Goal: Information Seeking & Learning: Learn about a topic

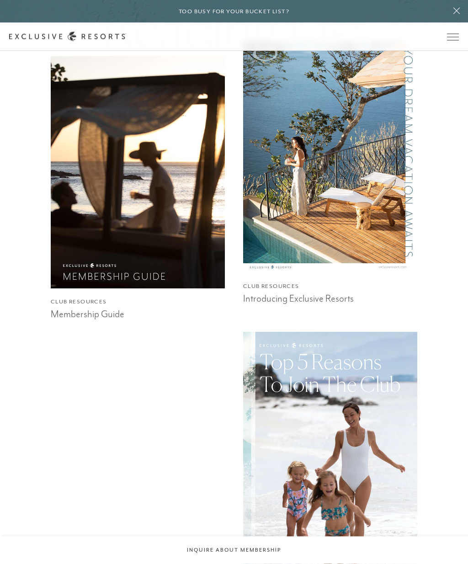
scroll to position [654, 0]
click at [75, 320] on h3 "Membership Guide" at bounding box center [138, 313] width 174 height 14
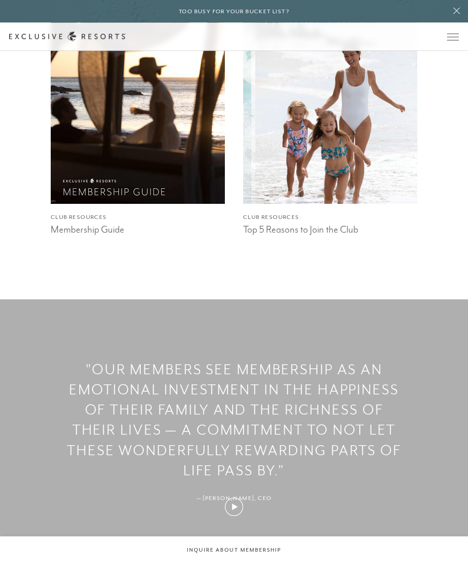
scroll to position [1014, 0]
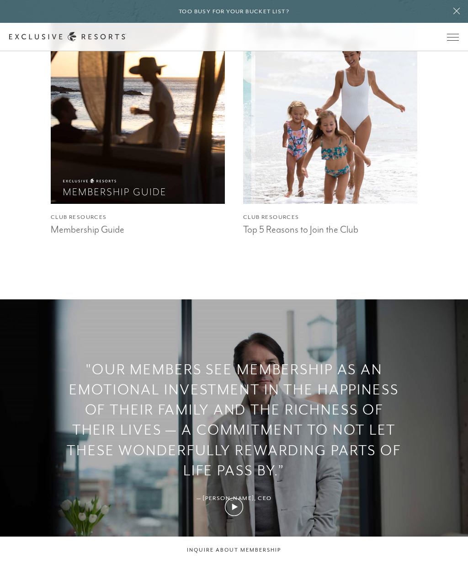
click at [84, 195] on img at bounding box center [138, 88] width 192 height 256
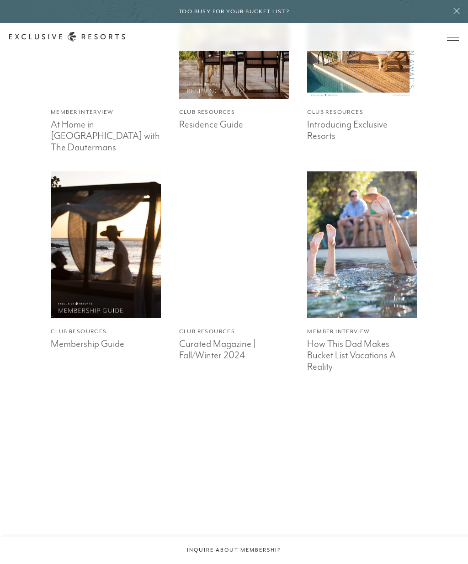
scroll to position [2014, 0]
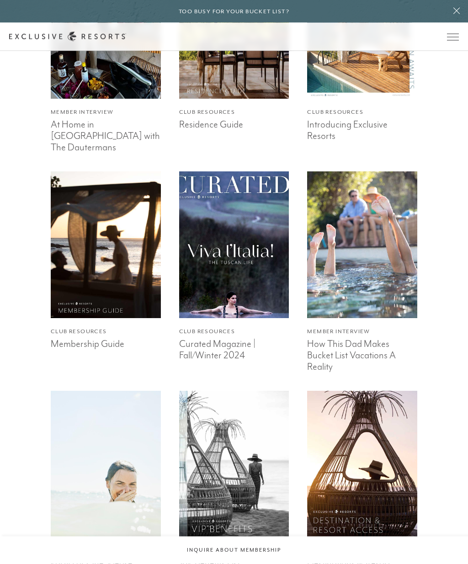
click at [226, 131] on h3 "Residence Guide" at bounding box center [234, 124] width 110 height 14
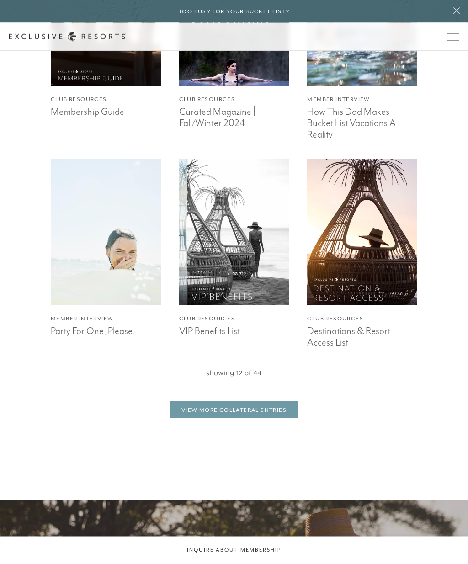
click at [284, 415] on link "View More Collateral Entries" at bounding box center [234, 410] width 128 height 17
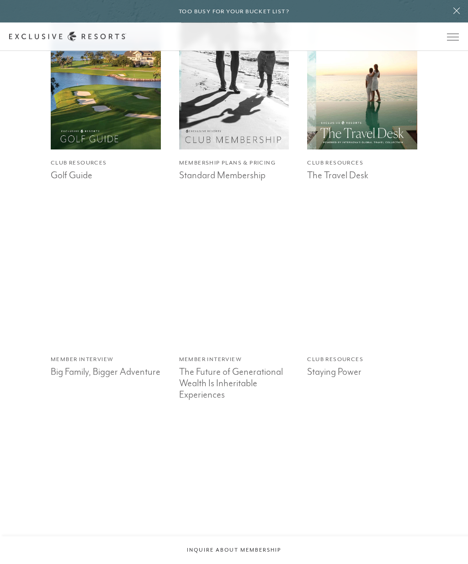
scroll to position [3212, 0]
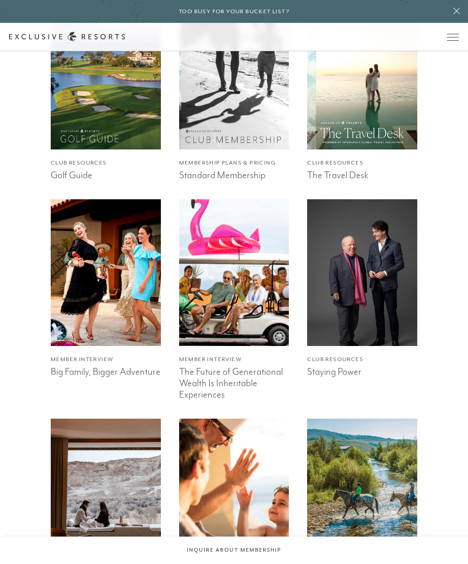
click at [251, 171] on h3 "Standard Membership" at bounding box center [234, 174] width 110 height 14
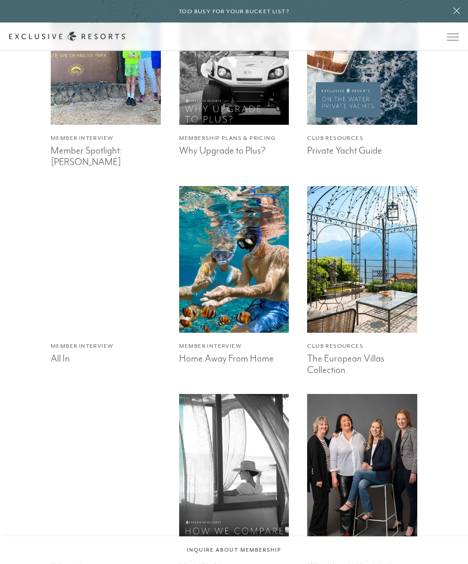
scroll to position [4057, 0]
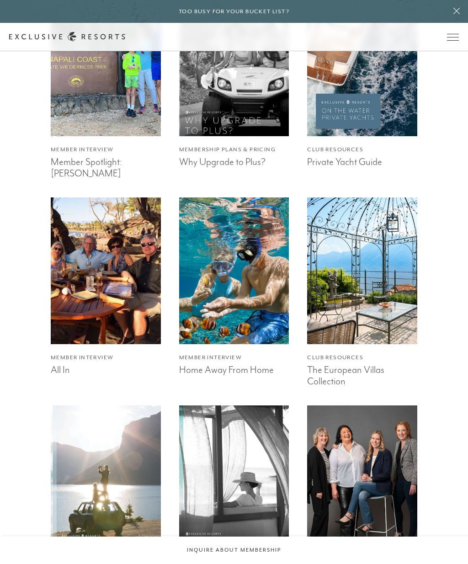
click at [375, 107] on img at bounding box center [362, 62] width 121 height 161
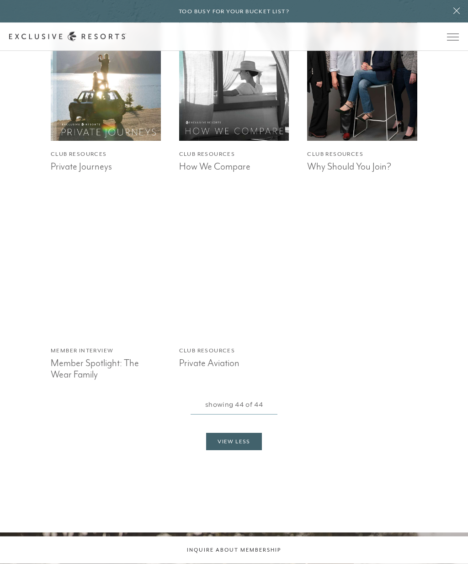
scroll to position [4469, 0]
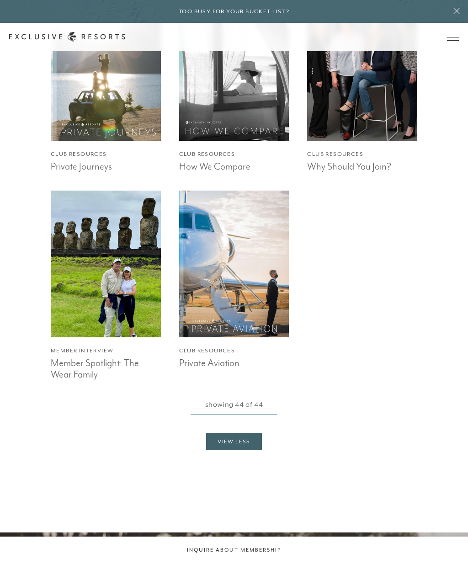
click at [206, 355] on h3 "Private Aviation" at bounding box center [234, 362] width 110 height 14
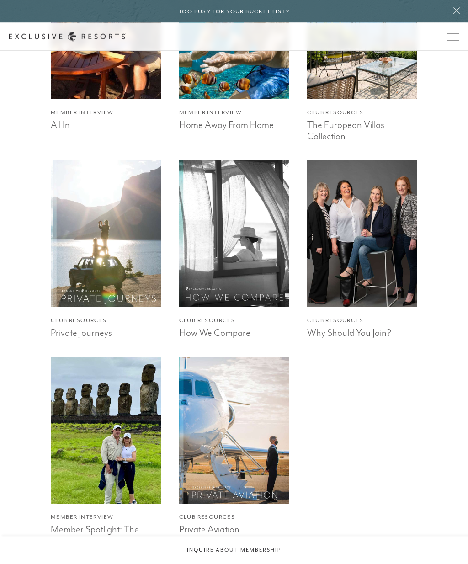
scroll to position [4298, 0]
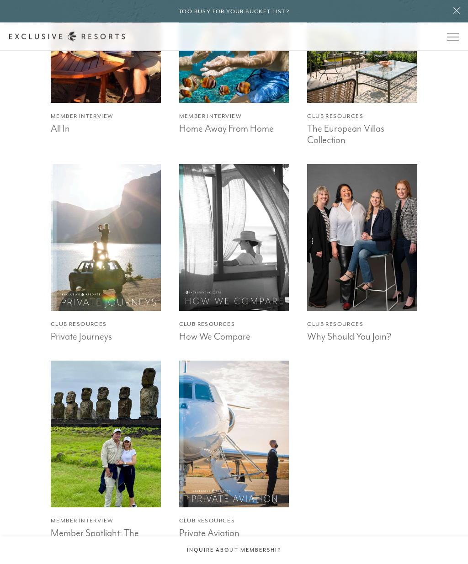
click at [452, 40] on button "Open navigation" at bounding box center [453, 37] width 12 height 6
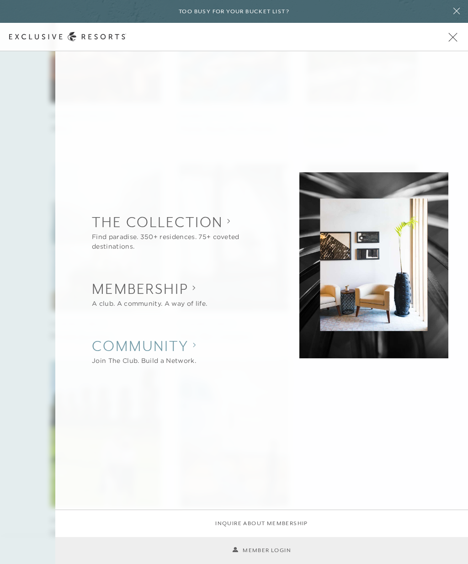
click at [186, 349] on h2 "Community" at bounding box center [144, 346] width 104 height 20
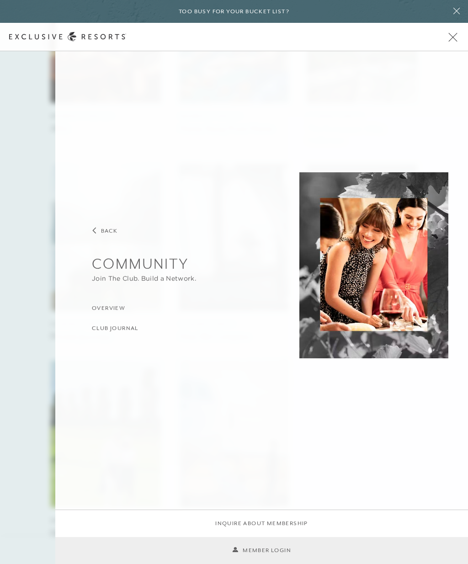
click at [120, 307] on h3 "Overview" at bounding box center [108, 308] width 33 height 9
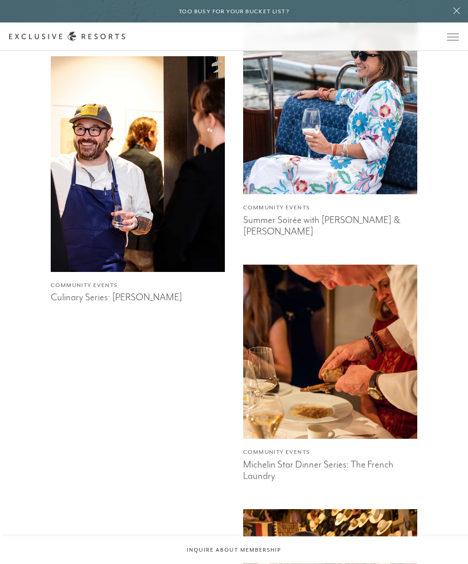
scroll to position [780, 0]
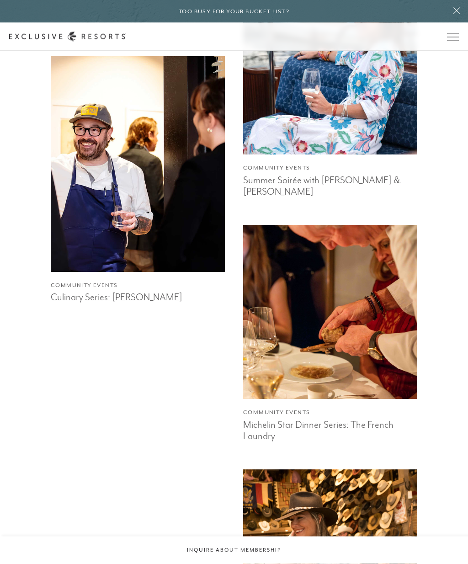
click at [71, 296] on h3 "Culinary Series: Audrey" at bounding box center [138, 297] width 174 height 14
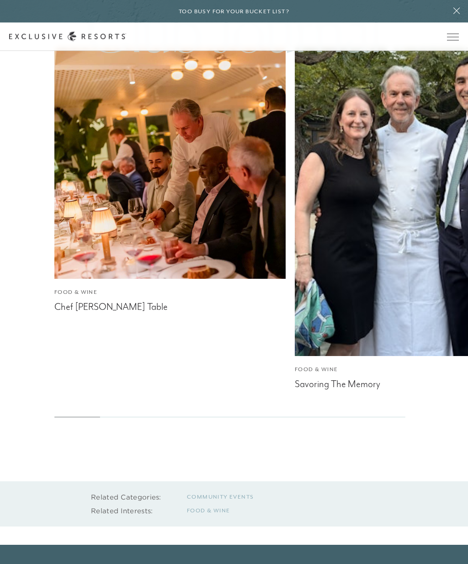
scroll to position [2060, 0]
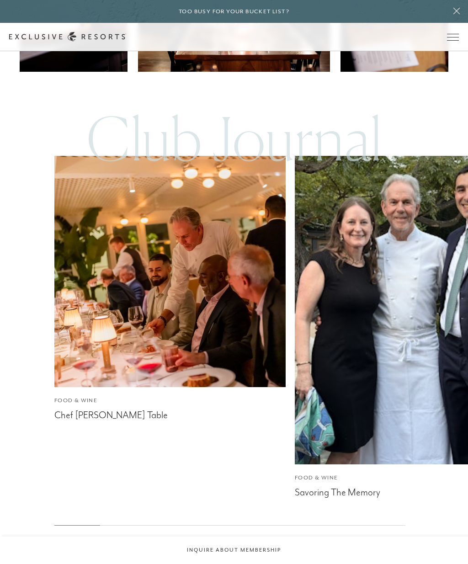
scroll to position [781, 0]
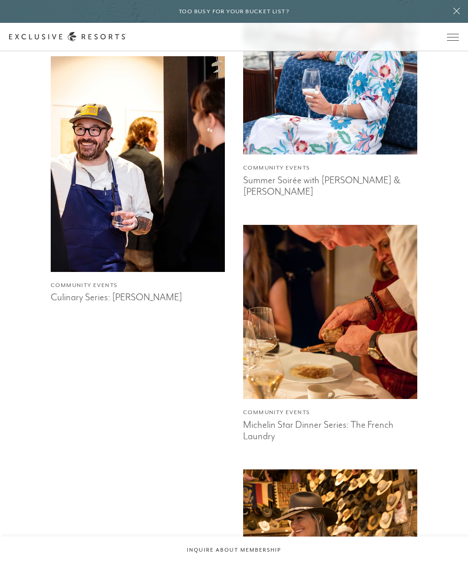
click at [370, 442] on h3 "Michelin Star Dinner Series: The French Laundry" at bounding box center [330, 429] width 174 height 25
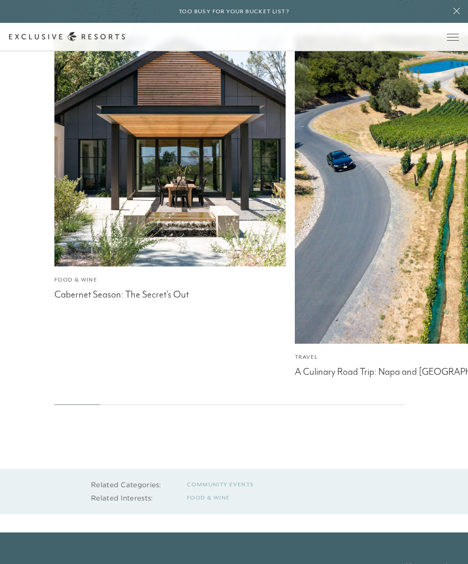
scroll to position [1318, 0]
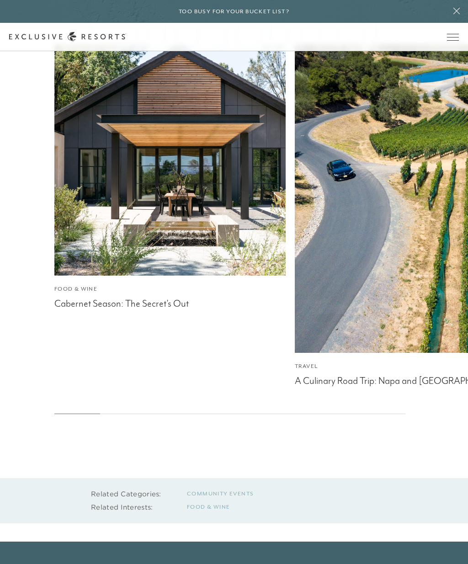
click at [424, 374] on div "A Culinary Road Trip: Napa and Sonoma" at bounding box center [410, 380] width 231 height 14
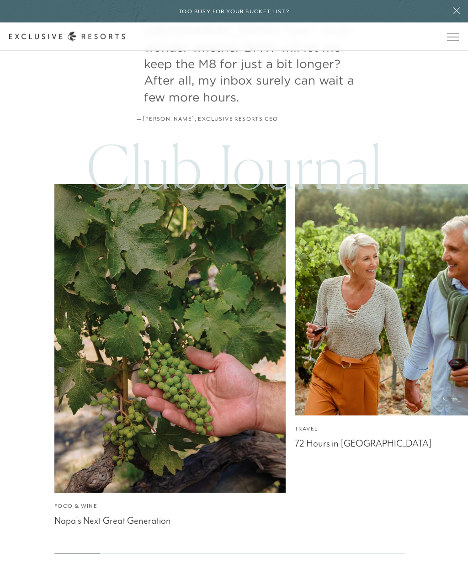
scroll to position [3187, 0]
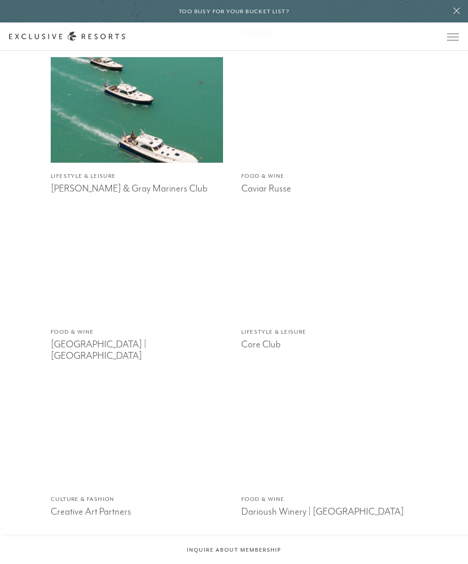
scroll to position [1293, 0]
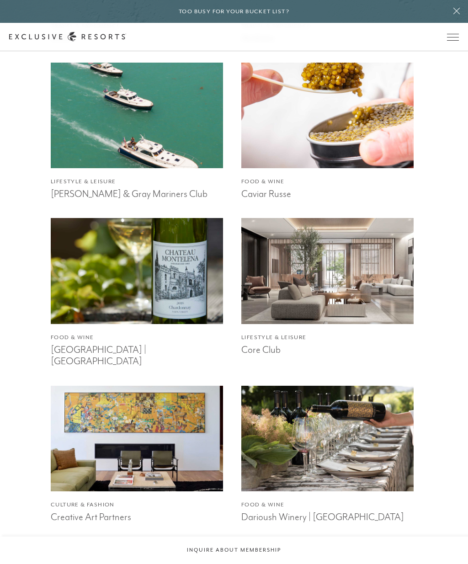
click at [273, 356] on h3 "Core Club" at bounding box center [327, 349] width 172 height 14
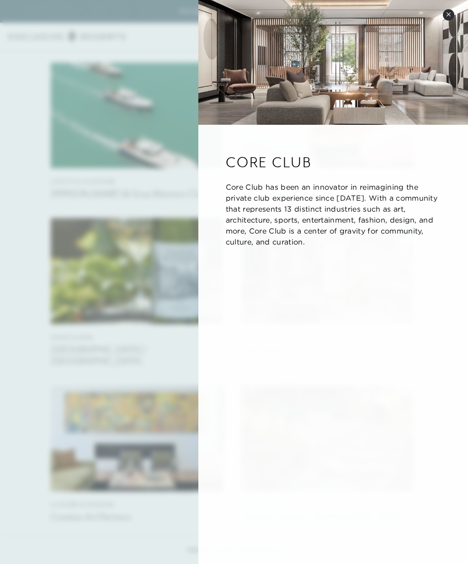
click at [32, 148] on div at bounding box center [234, 282] width 468 height 564
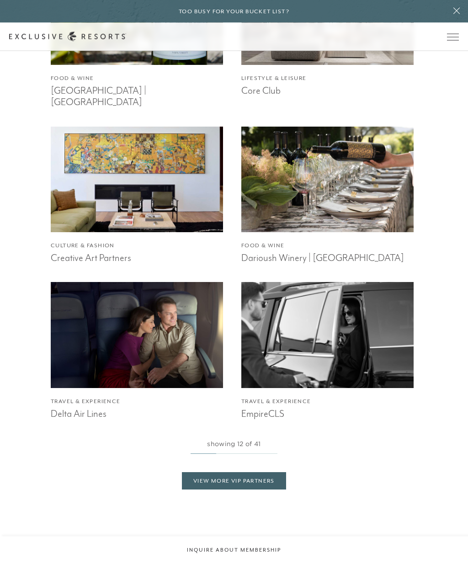
scroll to position [1552, 0]
click at [281, 490] on link "View More VIP Partners" at bounding box center [234, 480] width 104 height 17
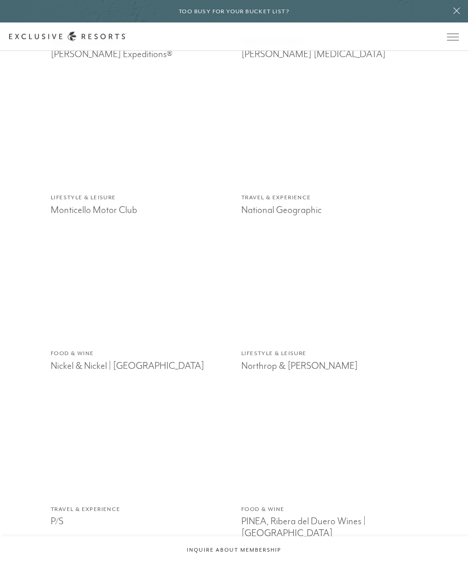
scroll to position [2548, 0]
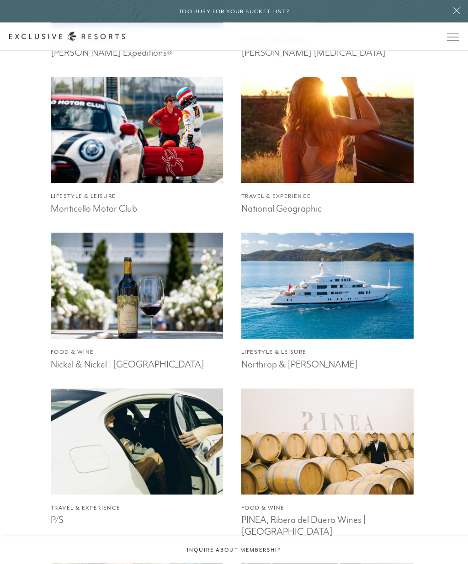
click at [60, 215] on h3 "Monticello Motor Club" at bounding box center [137, 208] width 172 height 14
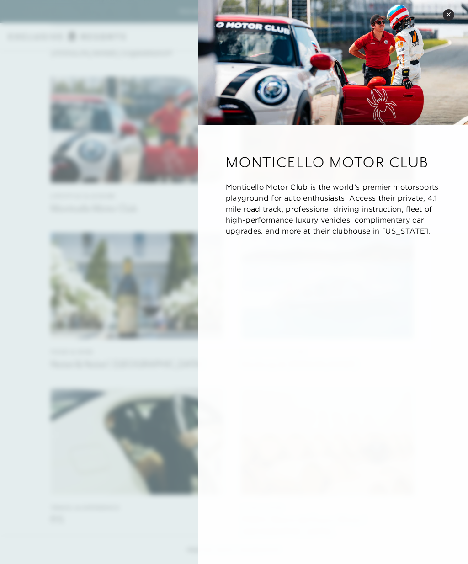
click at [12, 149] on div at bounding box center [234, 282] width 468 height 564
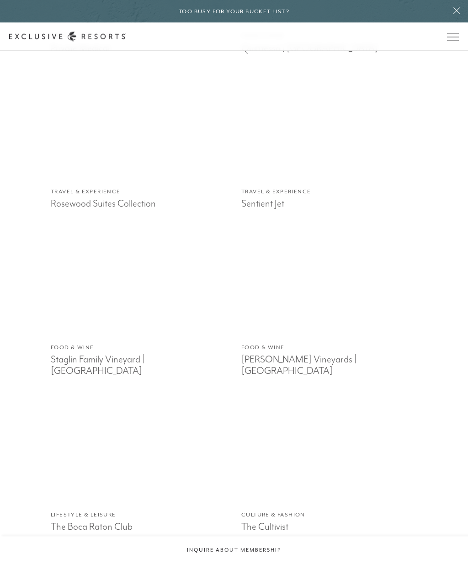
scroll to position [3349, 0]
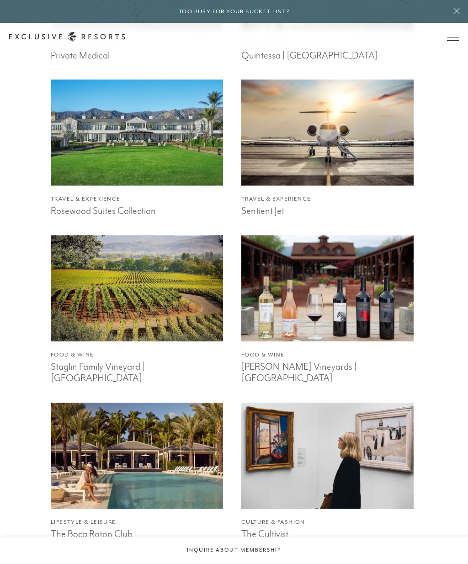
click at [71, 209] on h3 "Rosewood Suites Collection" at bounding box center [137, 210] width 172 height 14
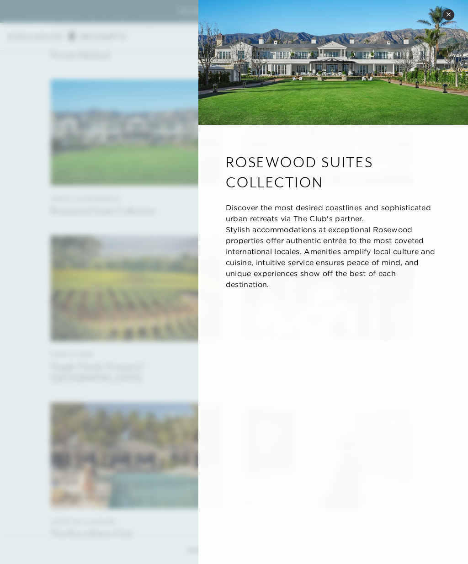
click at [40, 125] on div at bounding box center [234, 282] width 468 height 564
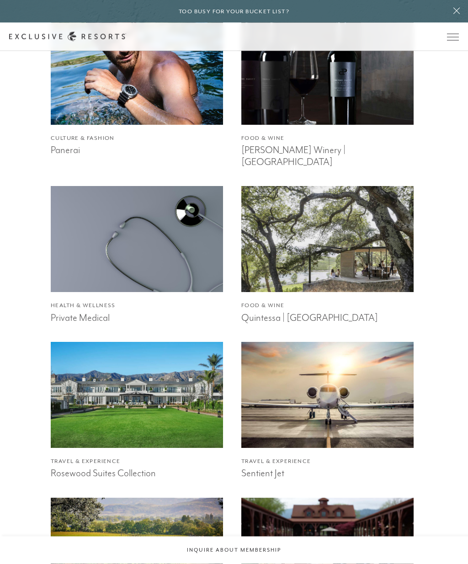
scroll to position [3064, 0]
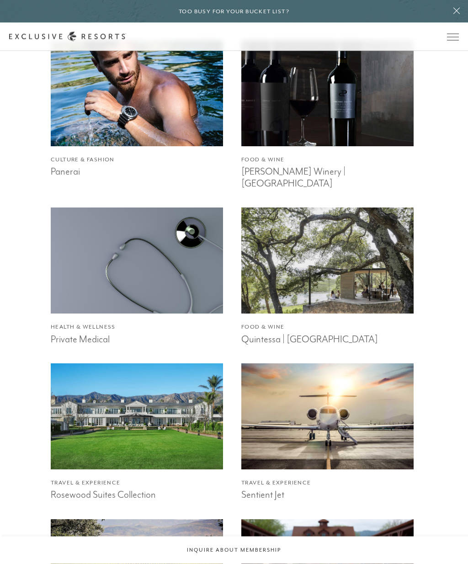
click at [67, 332] on h3 "Private Medical" at bounding box center [137, 339] width 172 height 14
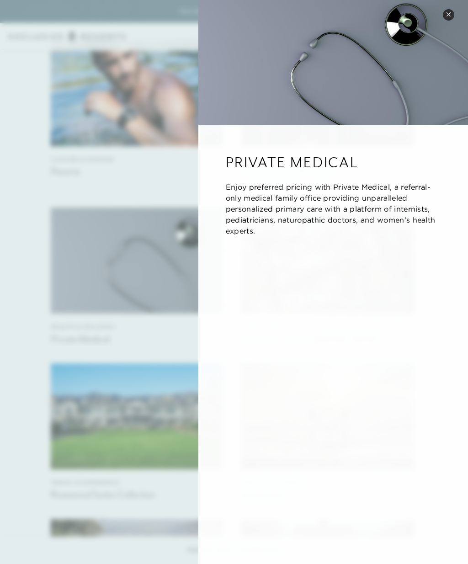
click at [16, 80] on div at bounding box center [234, 282] width 468 height 564
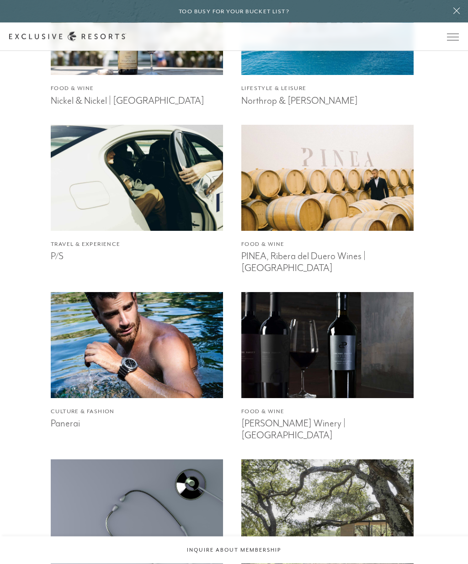
scroll to position [2797, 0]
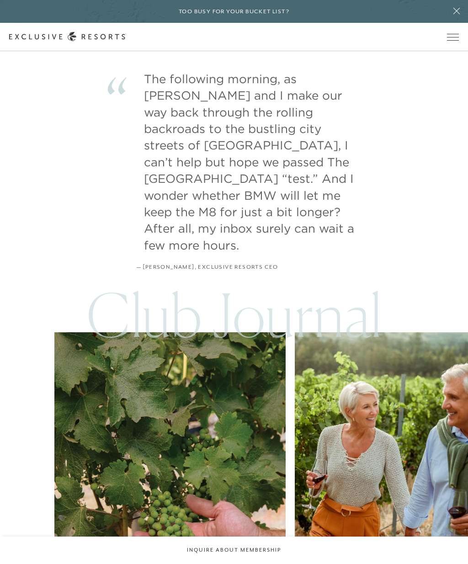
scroll to position [2947, 0]
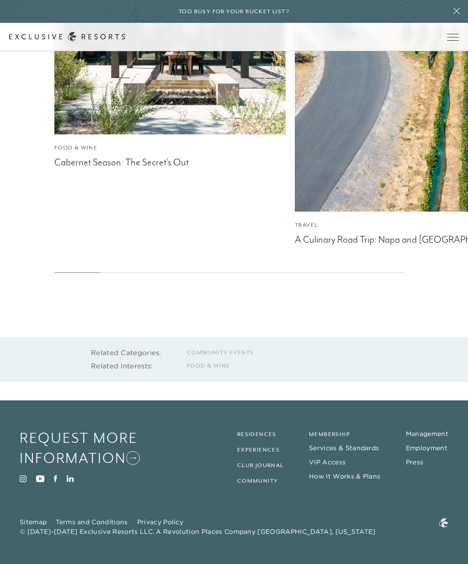
scroll to position [1318, 0]
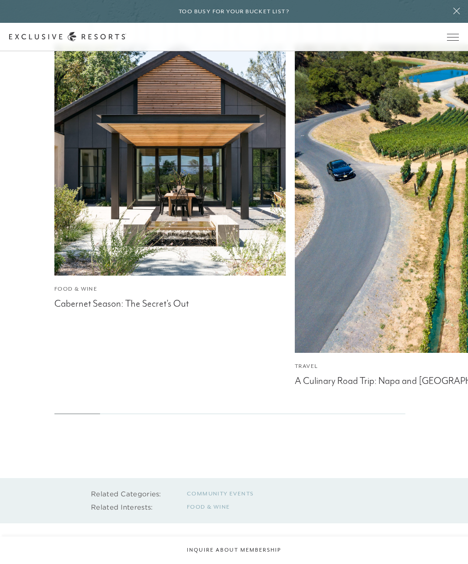
scroll to position [781, 0]
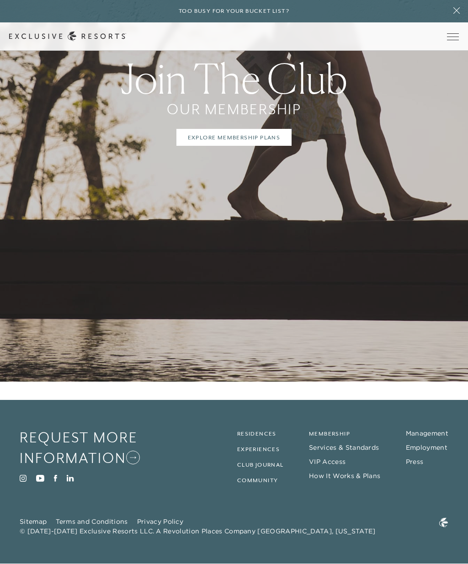
scroll to position [2341, 0]
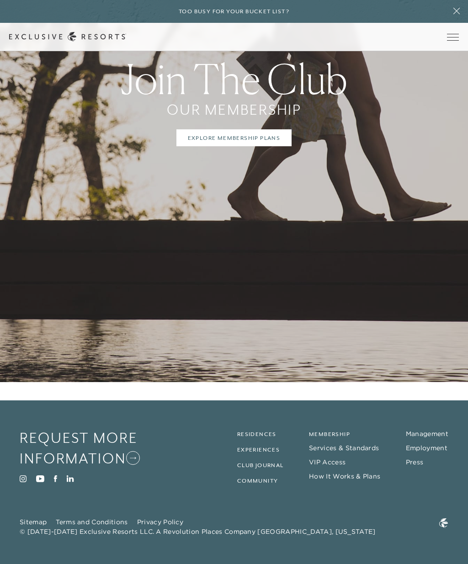
click at [274, 453] on link "Experiences" at bounding box center [258, 450] width 43 height 6
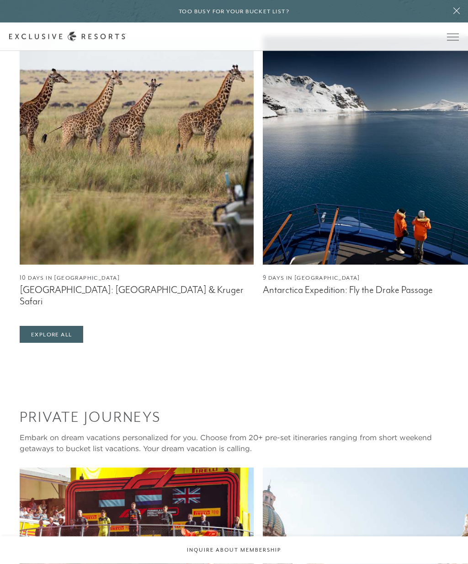
scroll to position [806, 0]
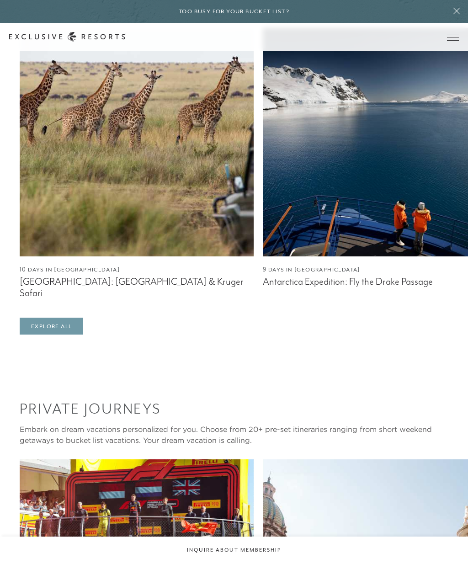
click at [49, 335] on link "Explore All" at bounding box center [52, 326] width 64 height 17
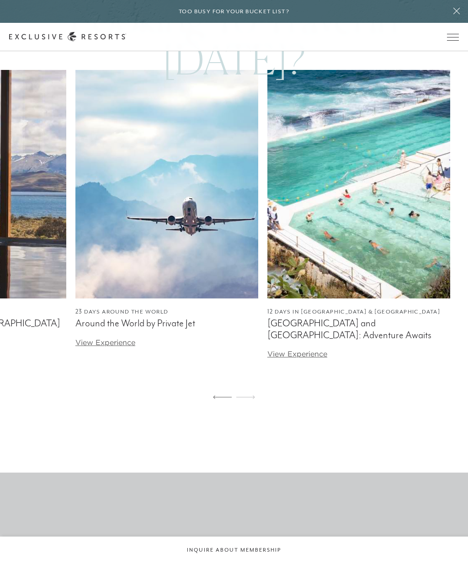
scroll to position [1693, 0]
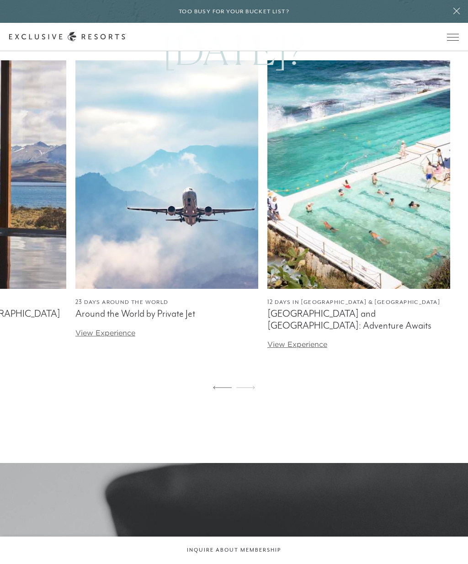
click at [96, 338] on link "View Experience" at bounding box center [105, 332] width 60 height 9
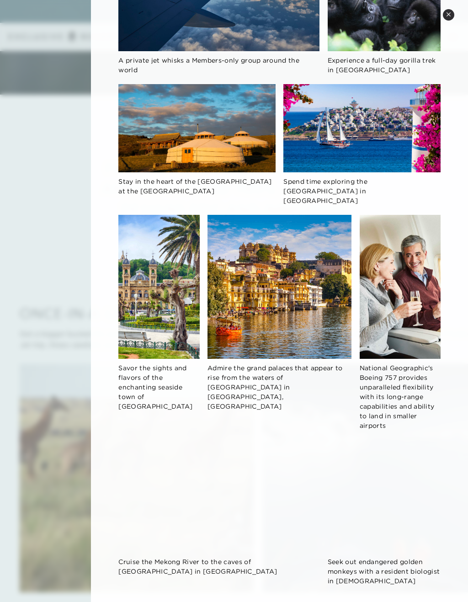
scroll to position [285, 0]
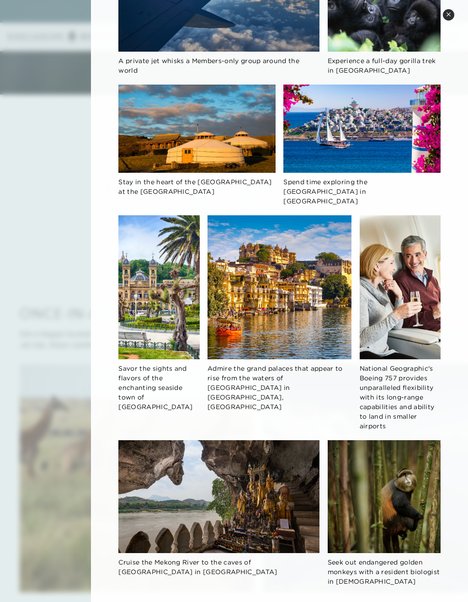
click at [52, 310] on div at bounding box center [234, 301] width 468 height 602
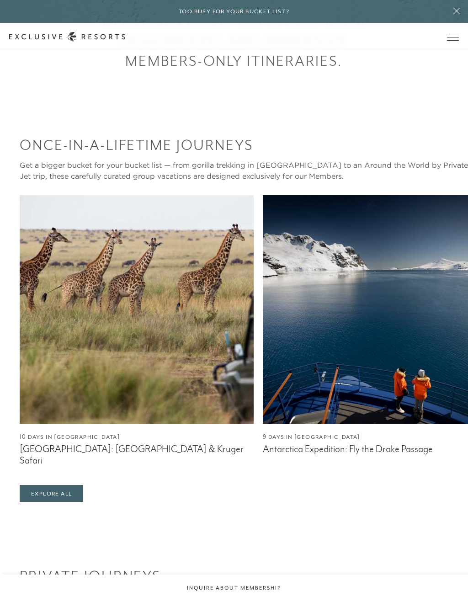
scroll to position [722, 0]
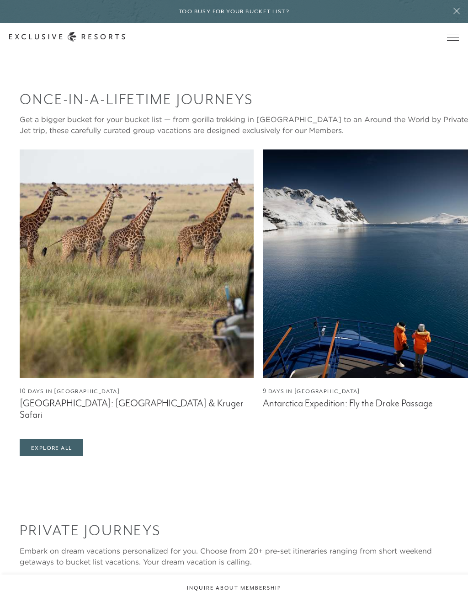
click at [419, 409] on figcaption "Antarctica Expedition: Fly the Drake Passage" at bounding box center [380, 403] width 234 height 11
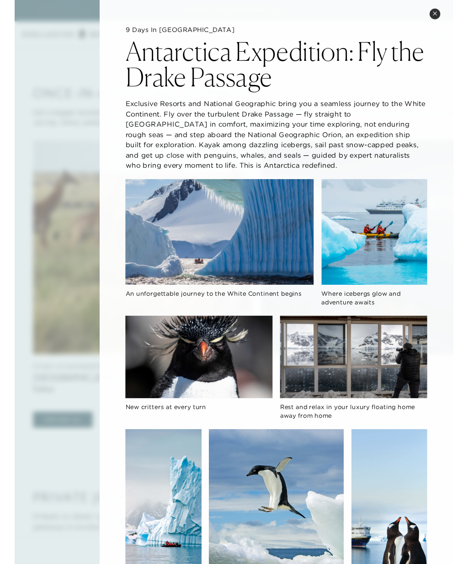
scroll to position [0, 0]
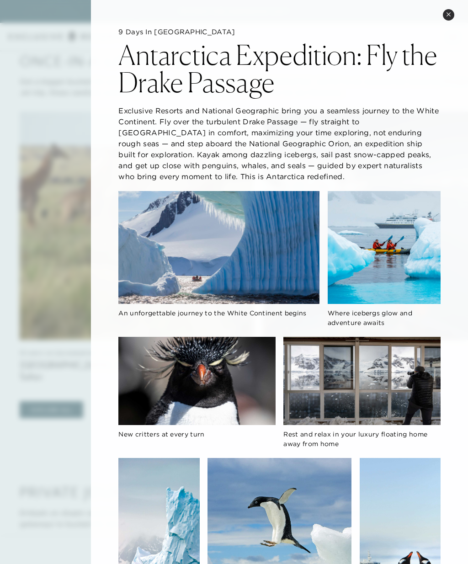
click at [452, 19] on button "Close quickview" at bounding box center [448, 14] width 11 height 11
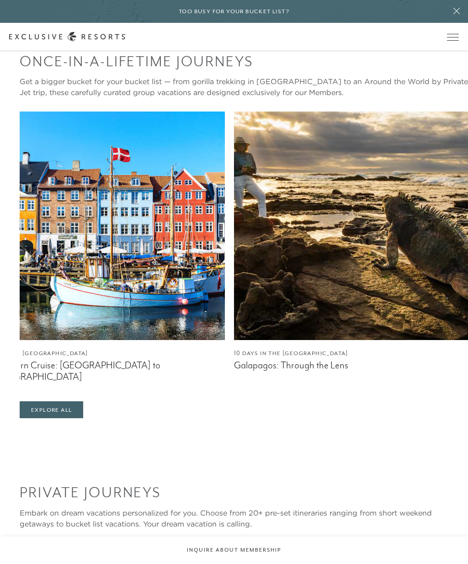
click at [452, 40] on span "Open navigation" at bounding box center [453, 40] width 12 height 0
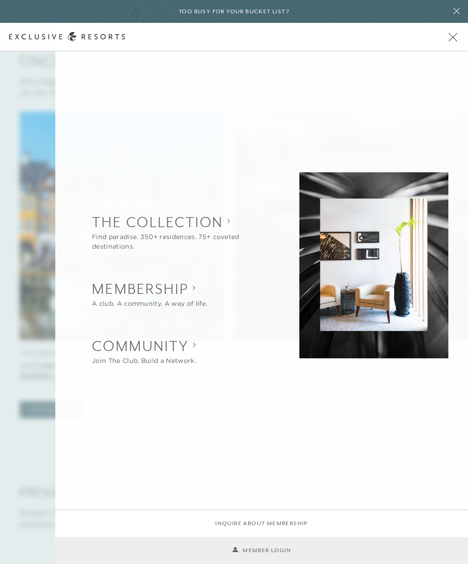
click at [100, 232] on collection "The Collection" at bounding box center [181, 222] width 179 height 20
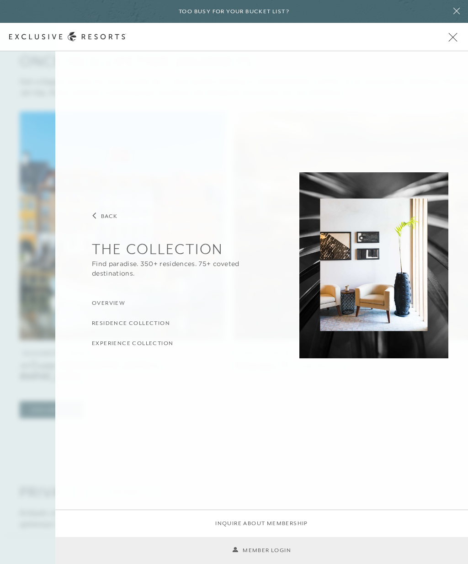
click at [106, 307] on h3 "Overview" at bounding box center [108, 303] width 33 height 9
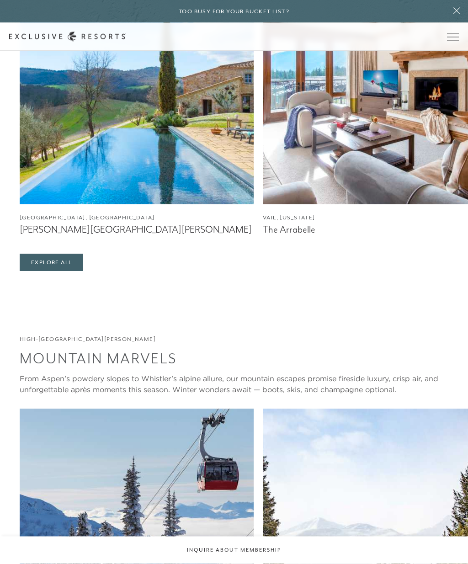
scroll to position [1839, 0]
click at [49, 271] on link "Explore All" at bounding box center [52, 262] width 64 height 17
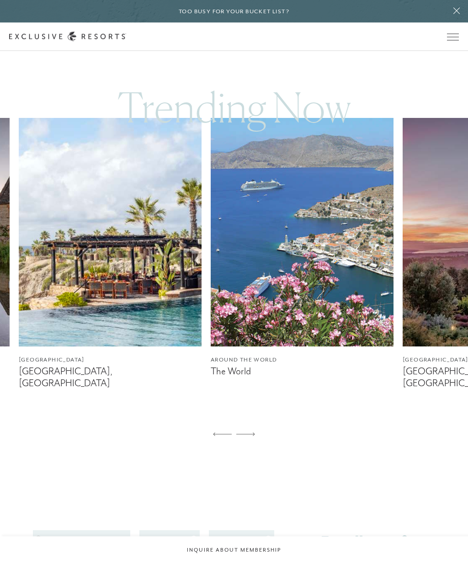
scroll to position [654, 0]
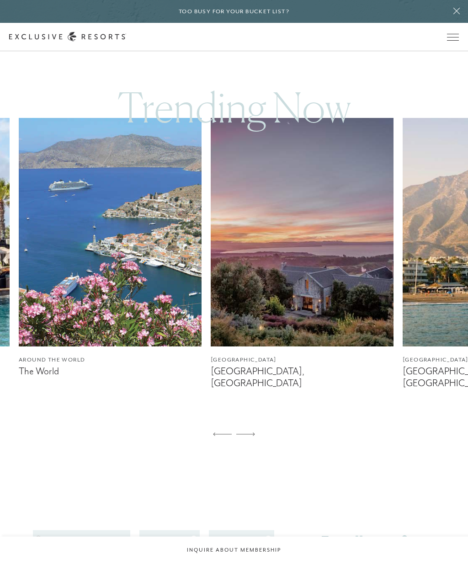
click at [67, 282] on img at bounding box center [110, 232] width 183 height 229
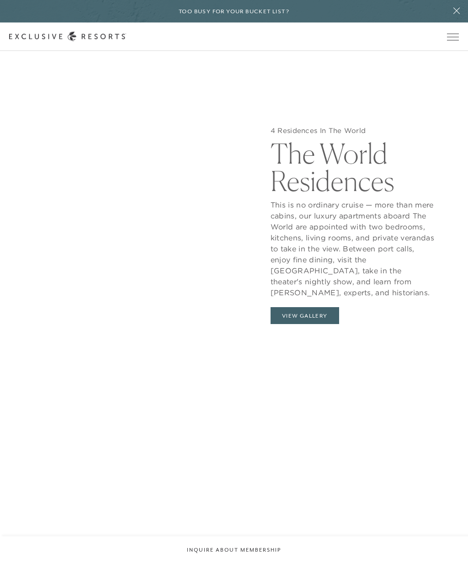
scroll to position [1132, 0]
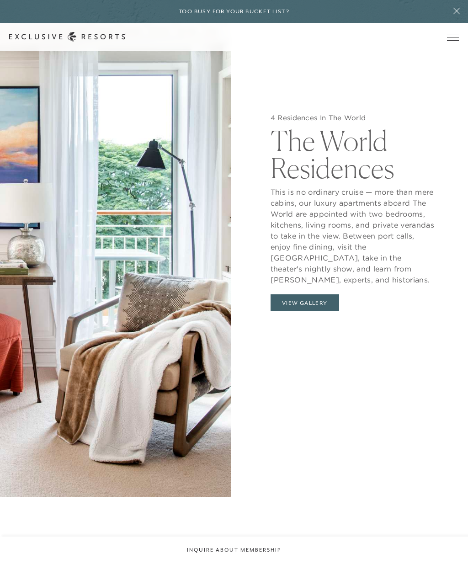
click at [336, 312] on button "View Gallery" at bounding box center [305, 303] width 69 height 17
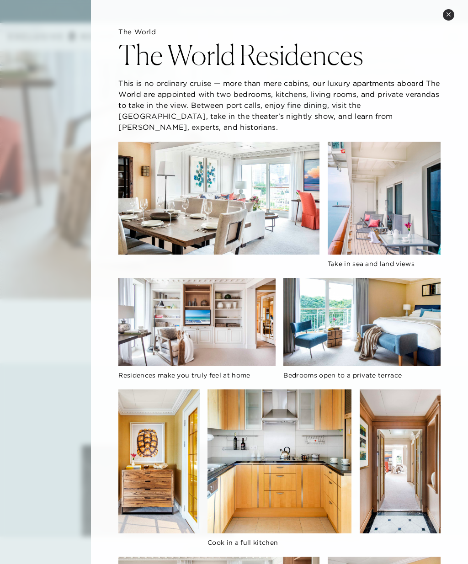
scroll to position [0, 0]
click at [450, 14] on icon at bounding box center [448, 14] width 5 height 5
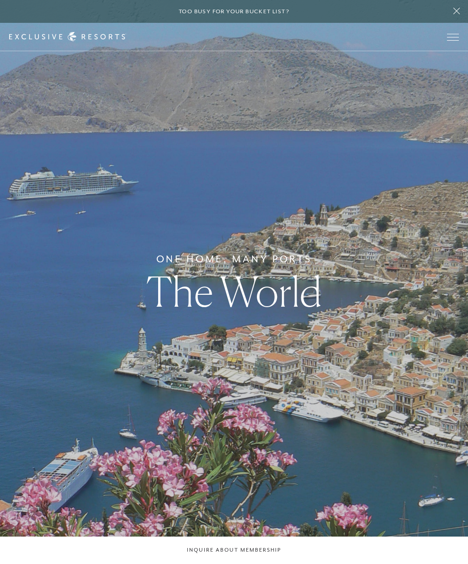
click at [454, 40] on span "Open navigation" at bounding box center [453, 37] width 12 height 6
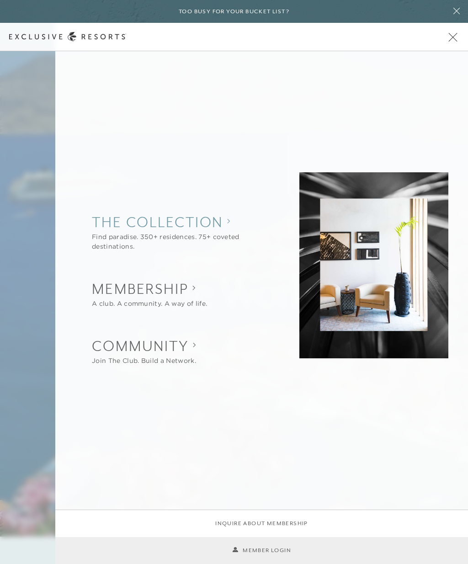
click at [113, 229] on collection "The Collection" at bounding box center [181, 222] width 179 height 20
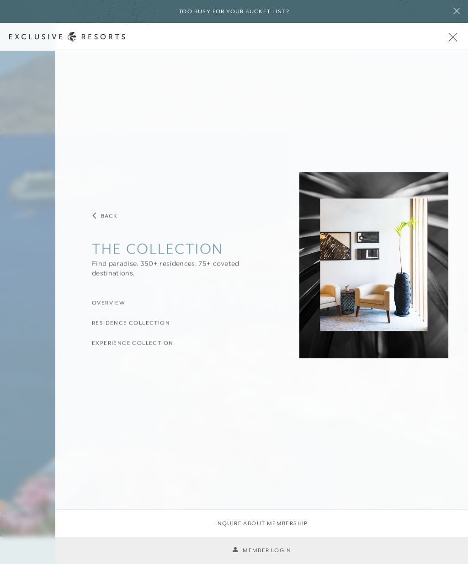
click at [99, 324] on h3 "Residence Collection" at bounding box center [131, 323] width 78 height 9
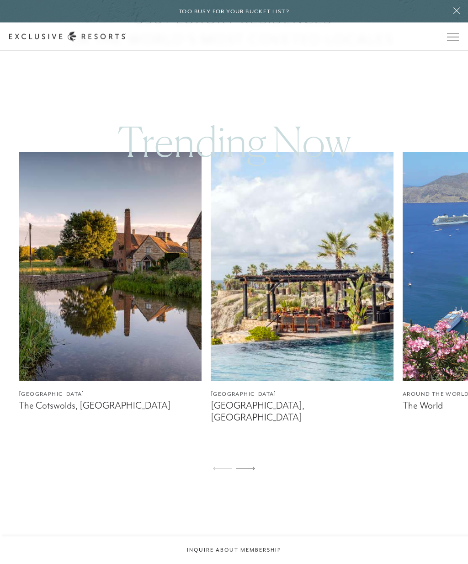
scroll to position [621, 0]
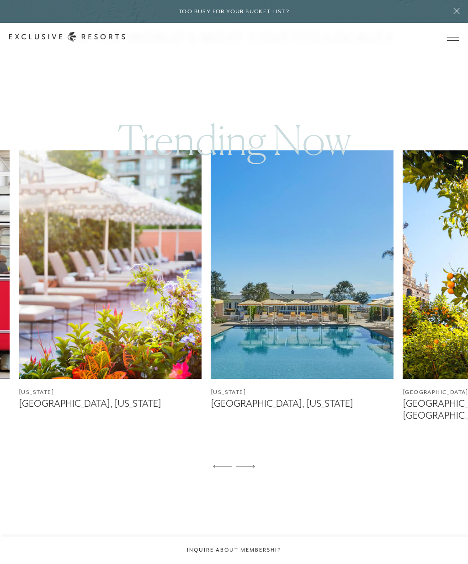
click at [70, 291] on img at bounding box center [110, 264] width 183 height 229
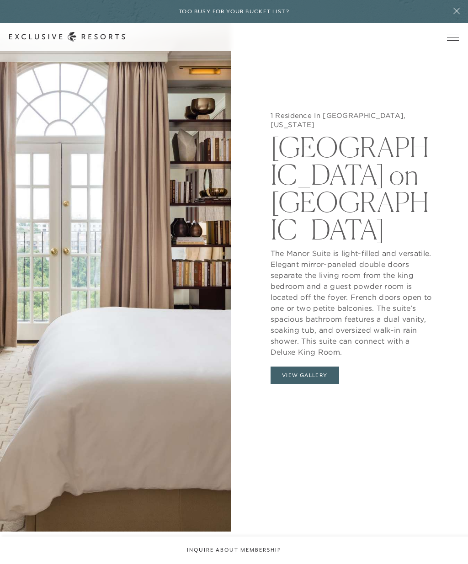
scroll to position [985, 0]
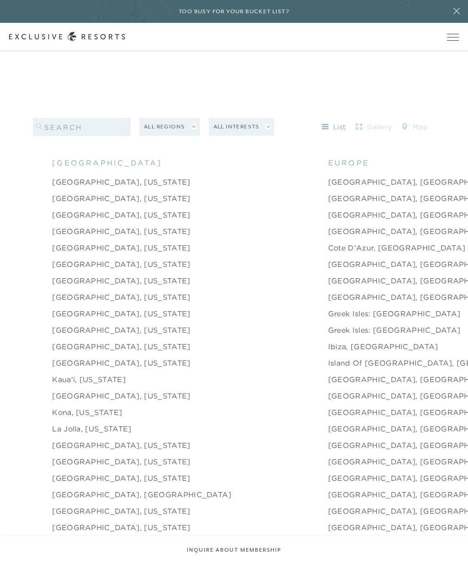
scroll to position [1089, 0]
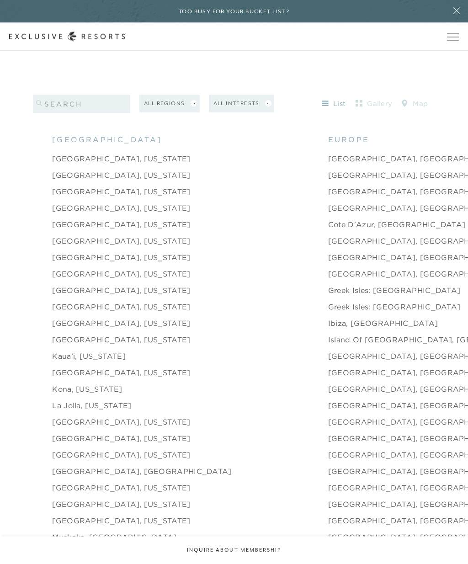
click at [69, 230] on link "[GEOGRAPHIC_DATA], [US_STATE]" at bounding box center [121, 225] width 138 height 11
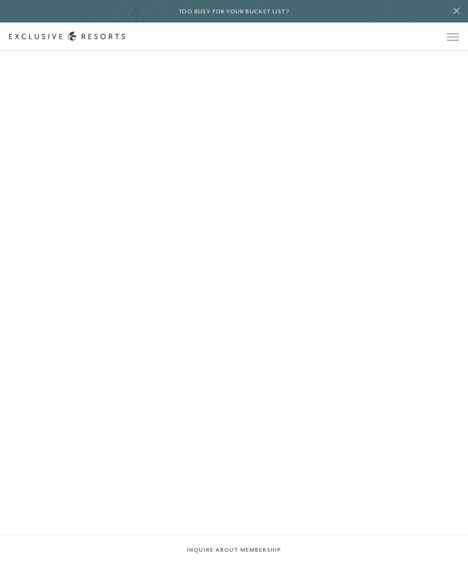
scroll to position [1128, 0]
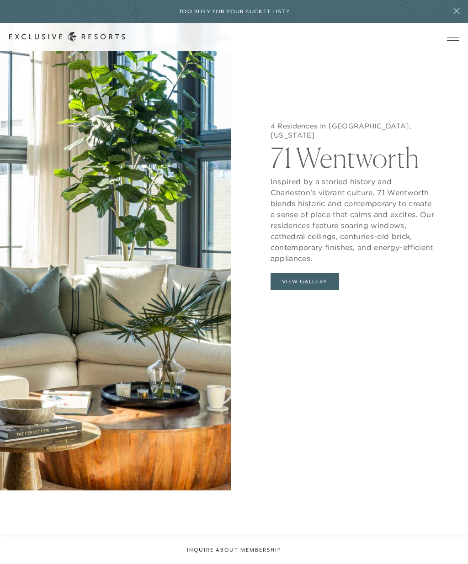
click at [327, 290] on button "View Gallery" at bounding box center [305, 281] width 69 height 17
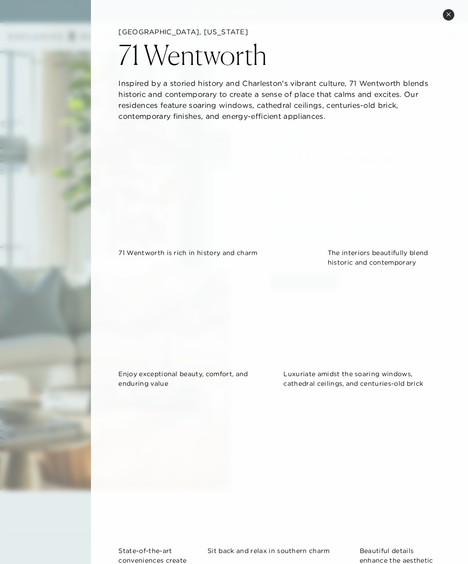
scroll to position [0, 0]
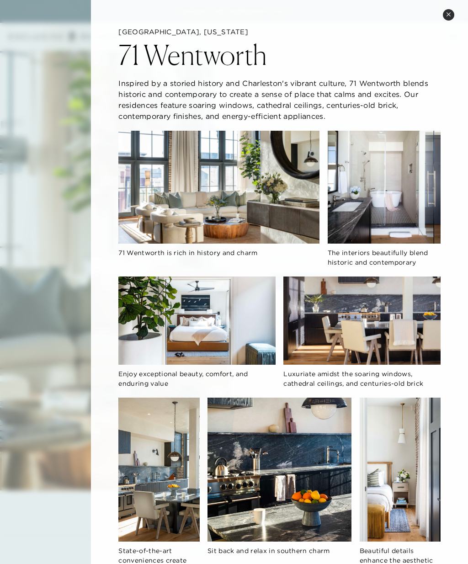
click at [450, 12] on icon at bounding box center [448, 14] width 5 height 5
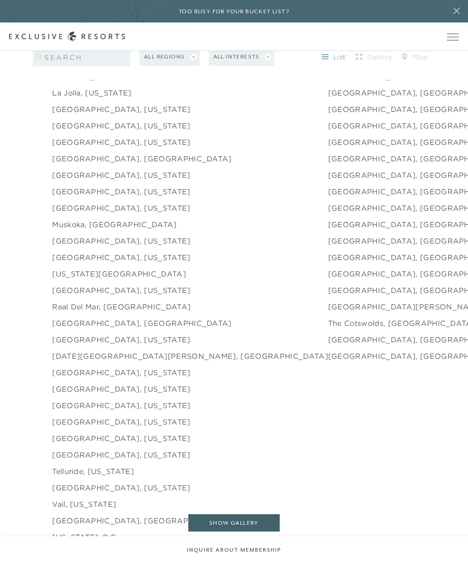
scroll to position [1403, 0]
click at [72, 197] on link "[GEOGRAPHIC_DATA], [US_STATE]" at bounding box center [121, 191] width 138 height 11
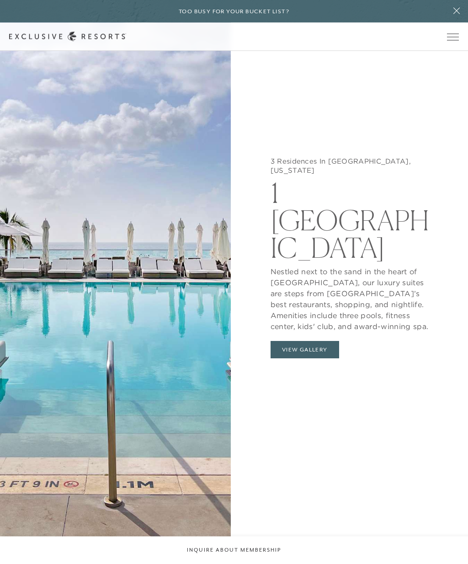
scroll to position [1087, 0]
click at [325, 359] on button "View Gallery" at bounding box center [305, 349] width 69 height 17
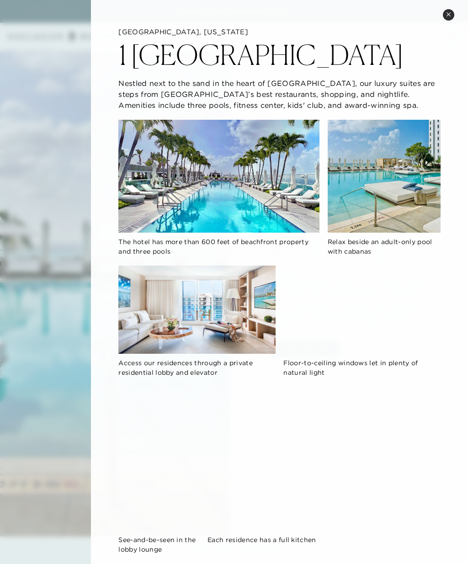
scroll to position [0, 0]
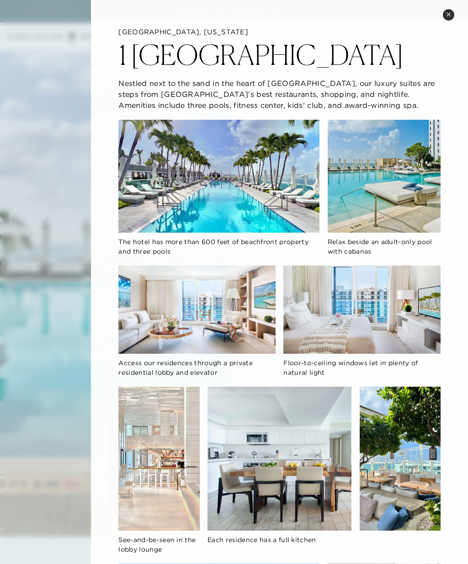
click at [451, 20] on button "Close quickview" at bounding box center [448, 14] width 11 height 11
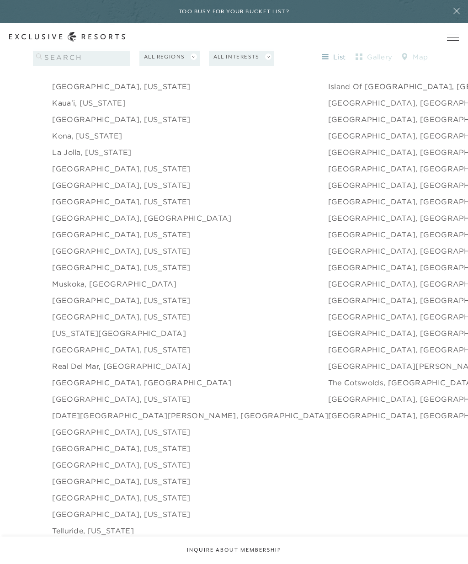
scroll to position [1342, 0]
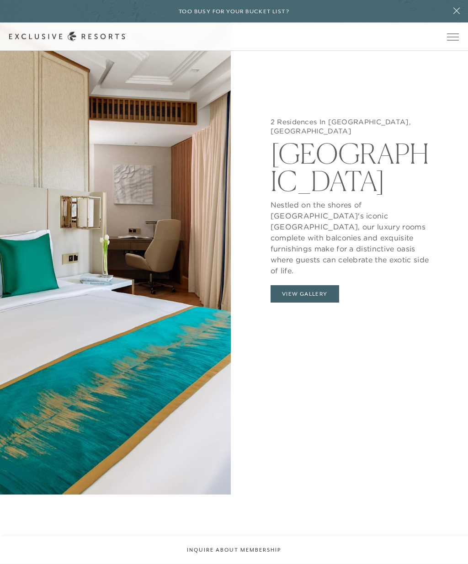
scroll to position [1127, 0]
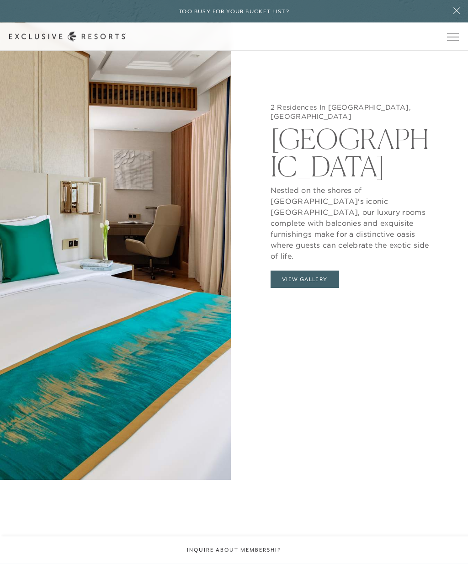
click at [332, 289] on button "View Gallery" at bounding box center [305, 279] width 69 height 17
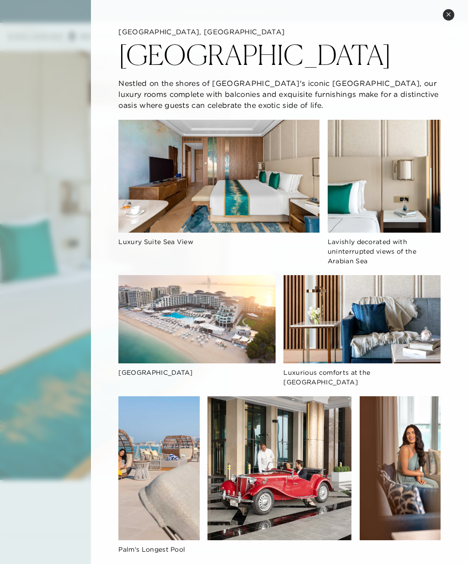
click at [449, 20] on button "Close quickview" at bounding box center [448, 14] width 11 height 11
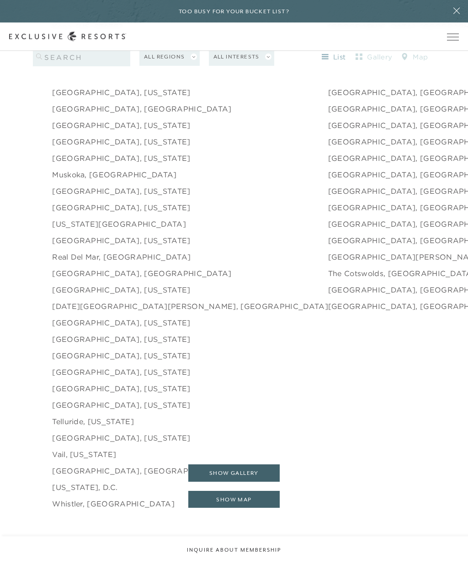
scroll to position [1461, 0]
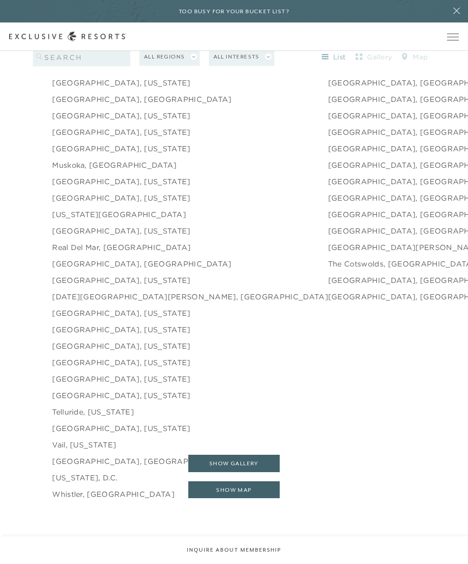
click at [70, 220] on link "[US_STATE][GEOGRAPHIC_DATA]" at bounding box center [119, 214] width 134 height 11
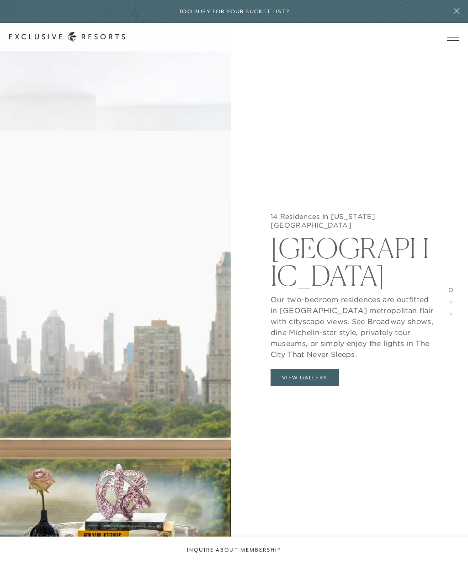
click at [323, 380] on button "View Gallery" at bounding box center [305, 377] width 69 height 17
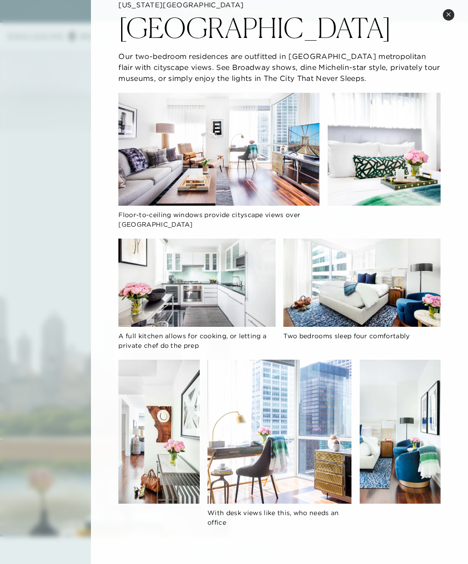
scroll to position [27, 0]
click at [446, 25] on div "[US_STATE][GEOGRAPHIC_DATA] Our two-bedroom residences are outfitted in [GEOGRA…" at bounding box center [279, 268] width 377 height 591
click at [450, 15] on icon at bounding box center [449, 14] width 4 height 4
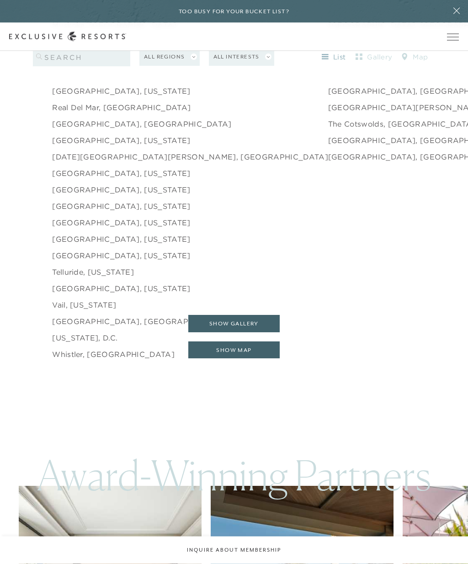
scroll to position [1580, 0]
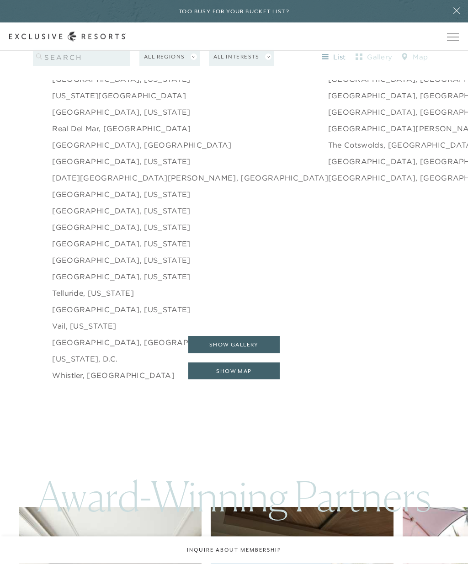
click at [64, 233] on link "[GEOGRAPHIC_DATA], [US_STATE]" at bounding box center [121, 227] width 138 height 11
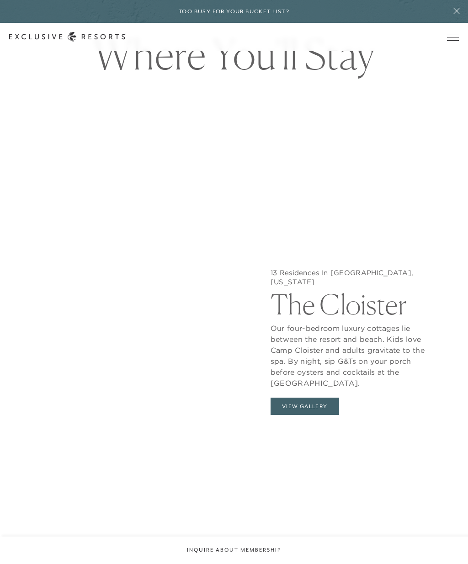
scroll to position [1006, 0]
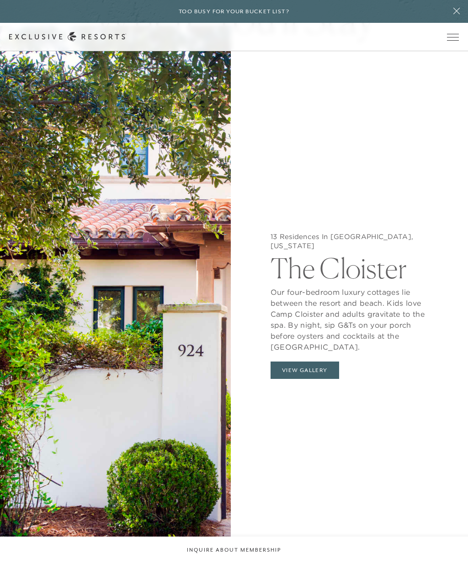
click at [323, 379] on button "View Gallery" at bounding box center [305, 370] width 69 height 17
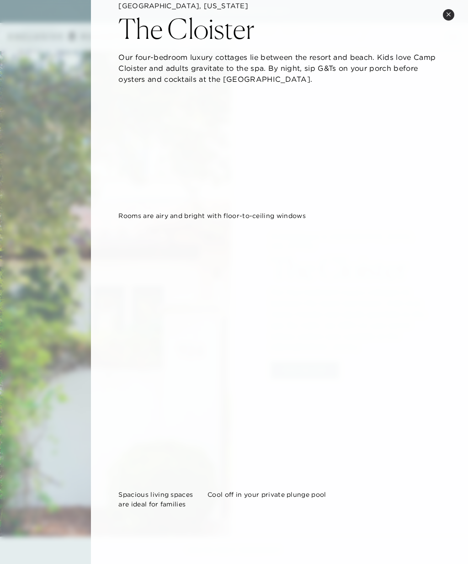
scroll to position [8, 0]
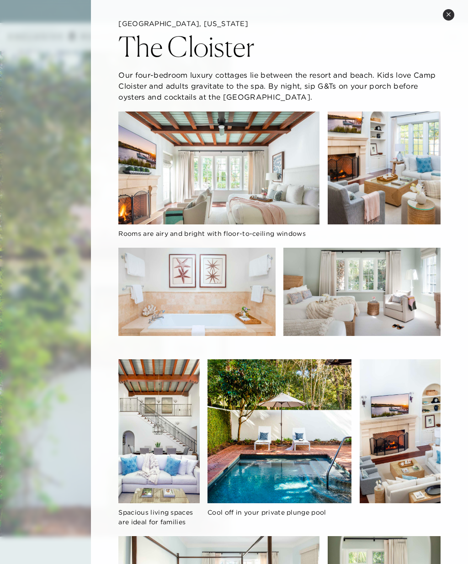
click at [445, 13] on button "Close quickview" at bounding box center [448, 14] width 11 height 11
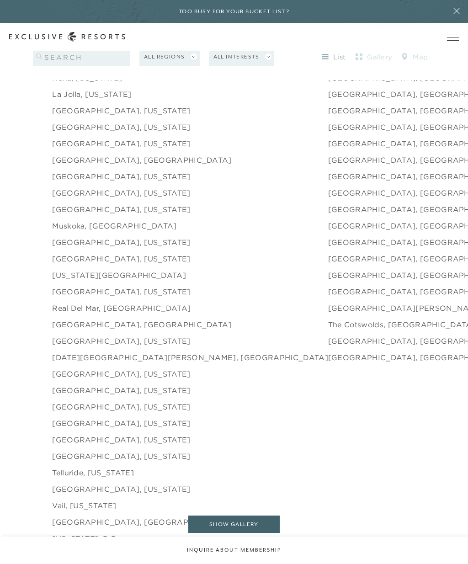
scroll to position [1400, 0]
click at [328, 348] on link "[GEOGRAPHIC_DATA], [GEOGRAPHIC_DATA]" at bounding box center [418, 342] width 180 height 11
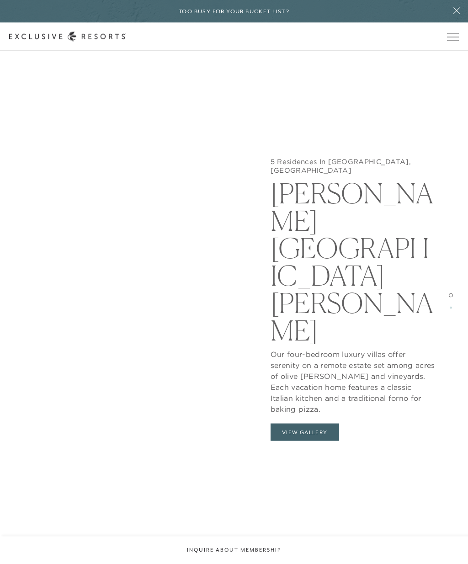
scroll to position [1107, 0]
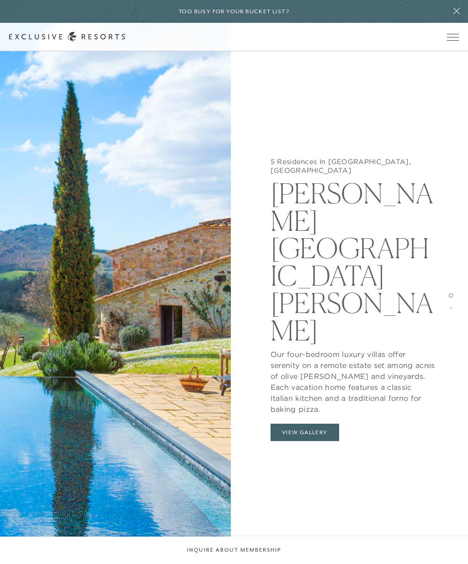
click at [337, 424] on button "View Gallery" at bounding box center [305, 432] width 69 height 17
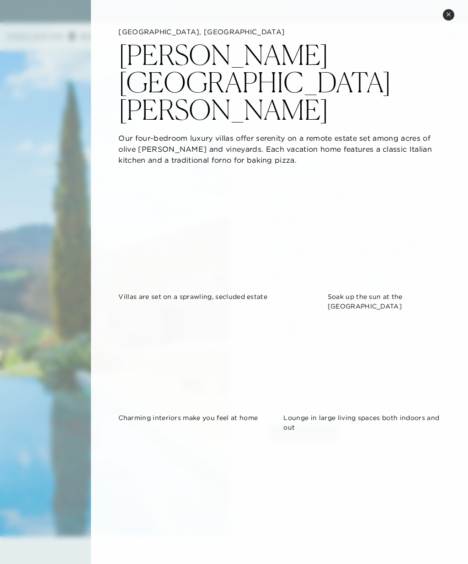
scroll to position [0, 0]
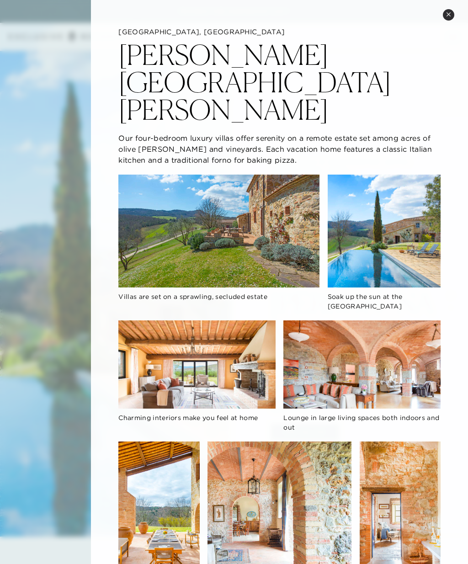
click at [450, 16] on icon at bounding box center [448, 14] width 5 height 5
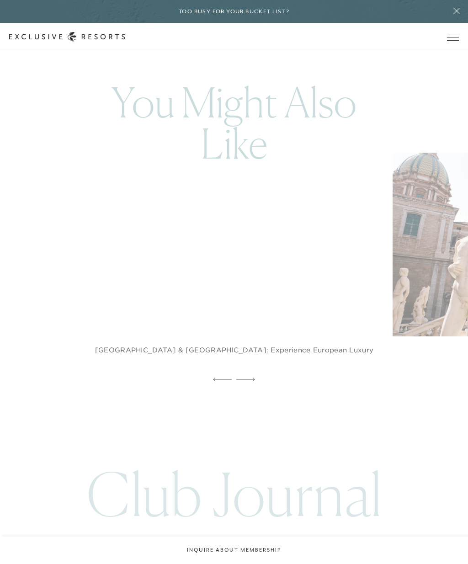
scroll to position [3227, 0]
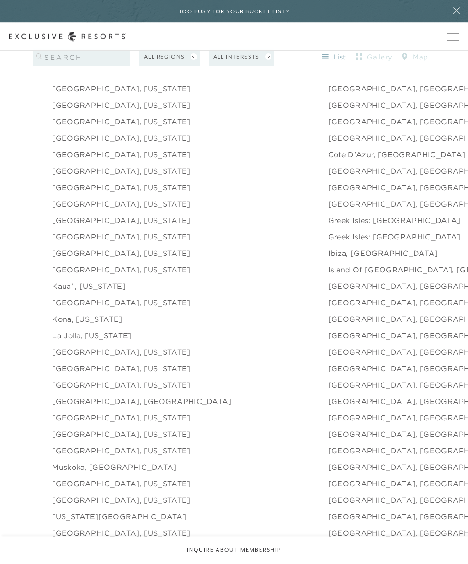
scroll to position [1160, 0]
click at [328, 110] on link "[GEOGRAPHIC_DATA], [GEOGRAPHIC_DATA]" at bounding box center [418, 104] width 180 height 11
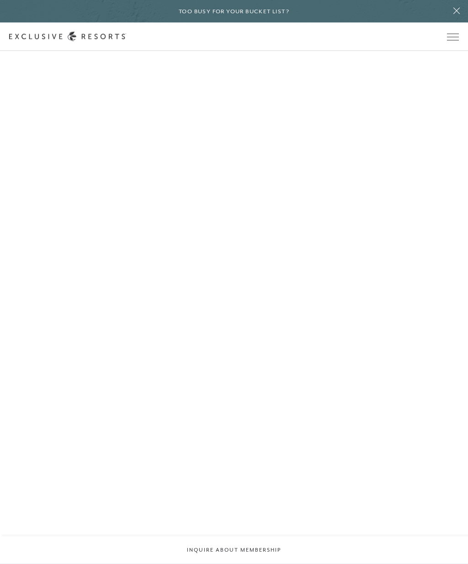
scroll to position [1199, 0]
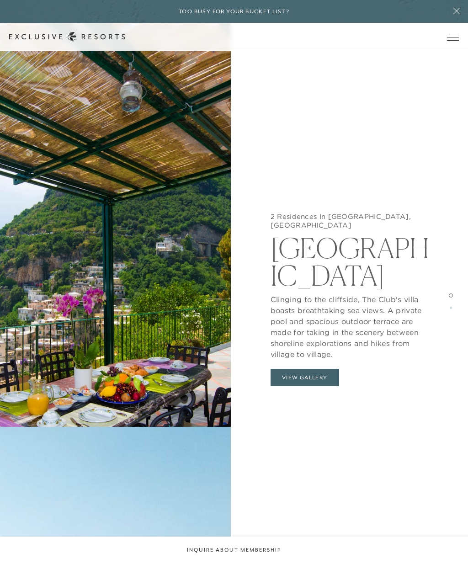
click at [334, 369] on button "View Gallery" at bounding box center [305, 377] width 69 height 17
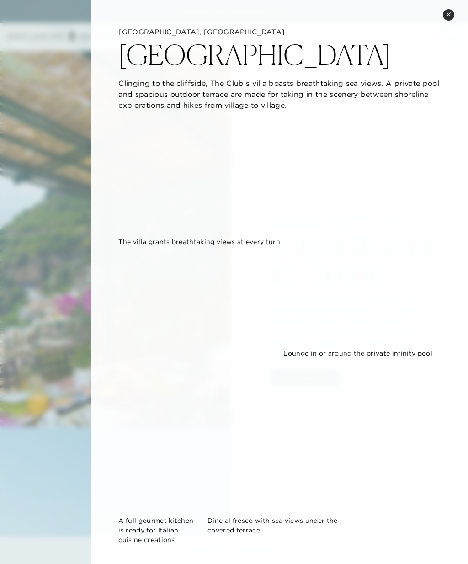
scroll to position [0, 0]
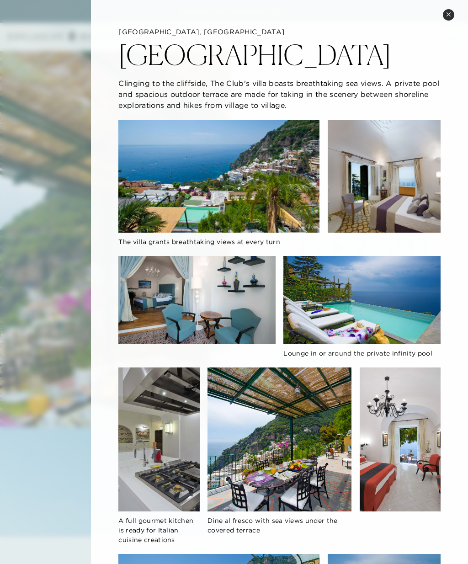
click at [444, 23] on div "[GEOGRAPHIC_DATA], [GEOGRAPHIC_DATA] [GEOGRAPHIC_DATA] to the cliffside, The Cl…" at bounding box center [279, 424] width 377 height 849
click at [451, 20] on button "Close quickview" at bounding box center [448, 14] width 11 height 11
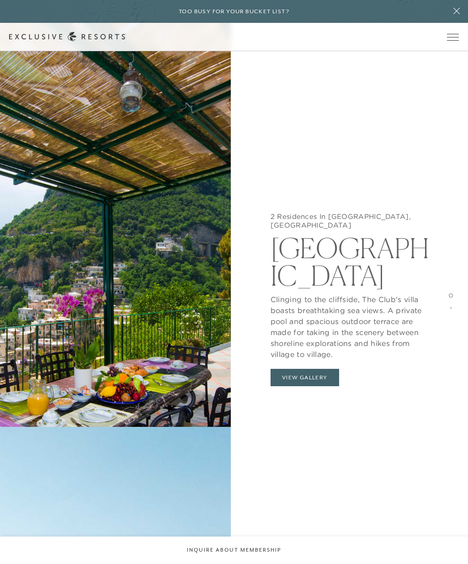
scroll to position [1160, 0]
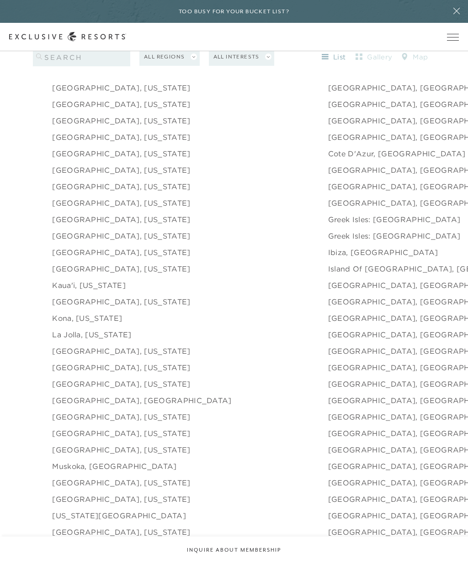
click at [328, 209] on link "[GEOGRAPHIC_DATA], [GEOGRAPHIC_DATA]" at bounding box center [418, 203] width 180 height 11
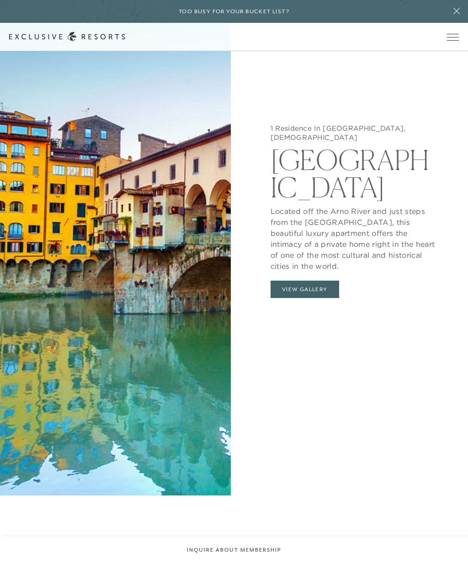
scroll to position [1109, 0]
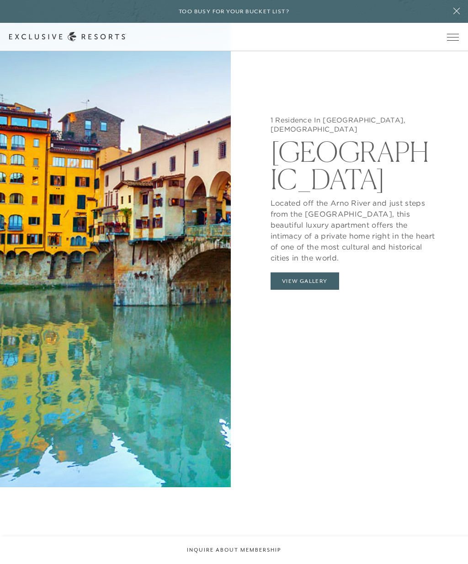
click at [335, 290] on button "View Gallery" at bounding box center [305, 281] width 69 height 17
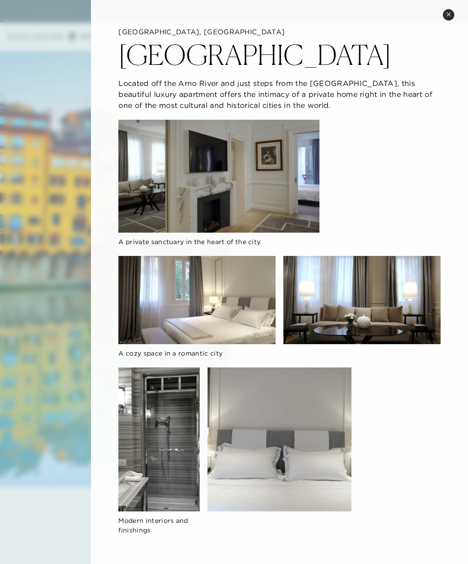
click at [36, 214] on div at bounding box center [234, 282] width 468 height 564
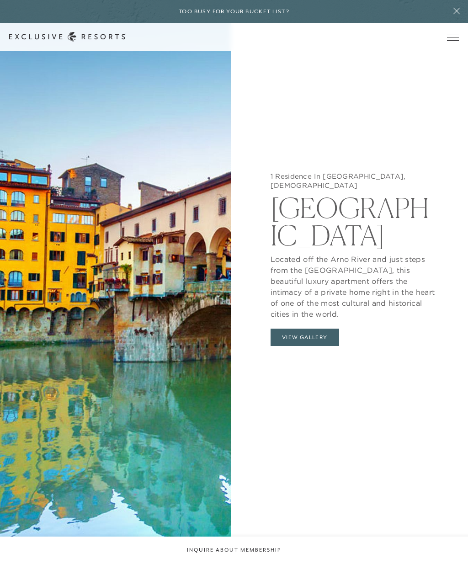
scroll to position [1160, 0]
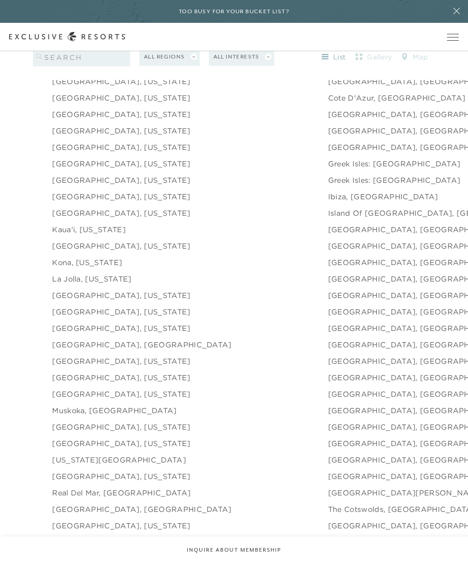
click at [328, 252] on link "[GEOGRAPHIC_DATA], [GEOGRAPHIC_DATA]" at bounding box center [418, 246] width 180 height 11
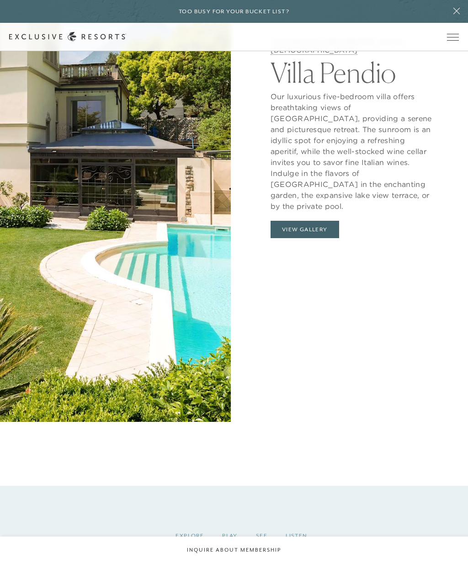
scroll to position [1178, 0]
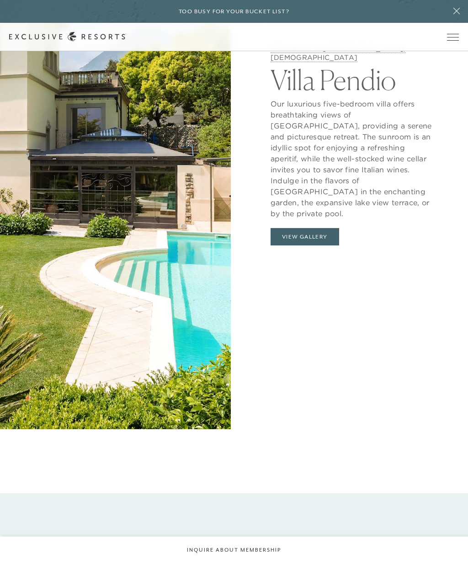
click at [330, 246] on button "View Gallery" at bounding box center [305, 236] width 69 height 17
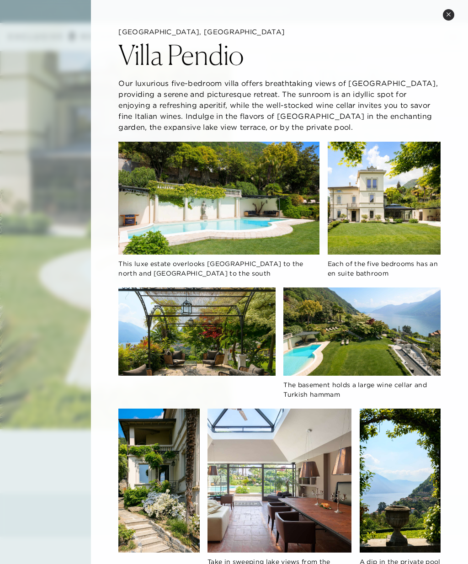
scroll to position [0, 0]
click at [450, 10] on button "Close quickview" at bounding box center [448, 14] width 11 height 11
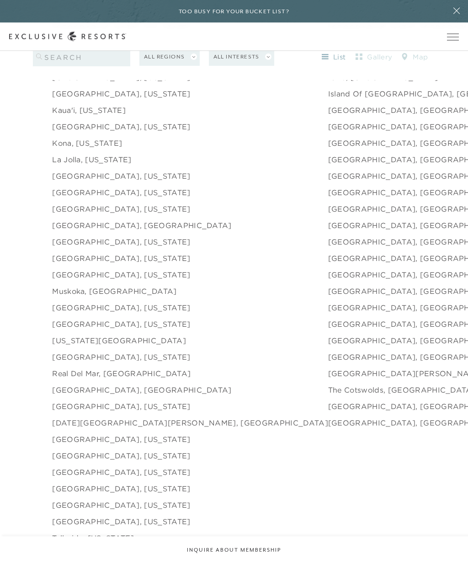
scroll to position [1336, 0]
click at [328, 280] on link "[GEOGRAPHIC_DATA], [GEOGRAPHIC_DATA]" at bounding box center [418, 274] width 180 height 11
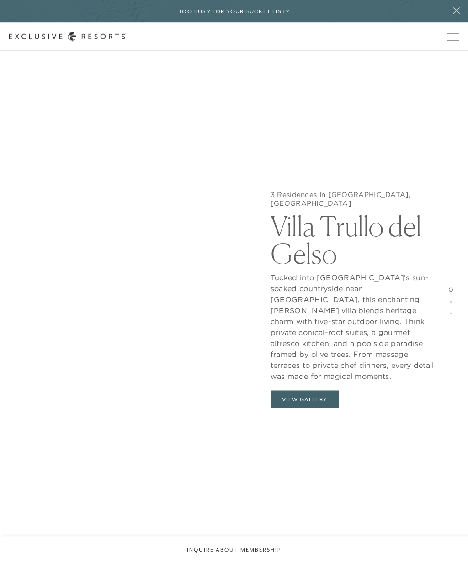
scroll to position [1116, 0]
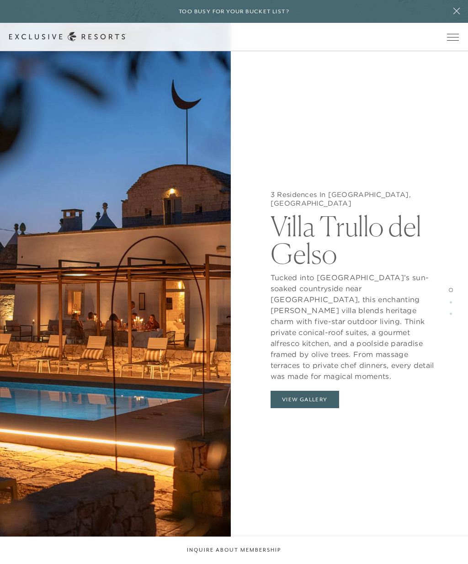
click at [332, 392] on button "View Gallery" at bounding box center [305, 399] width 69 height 17
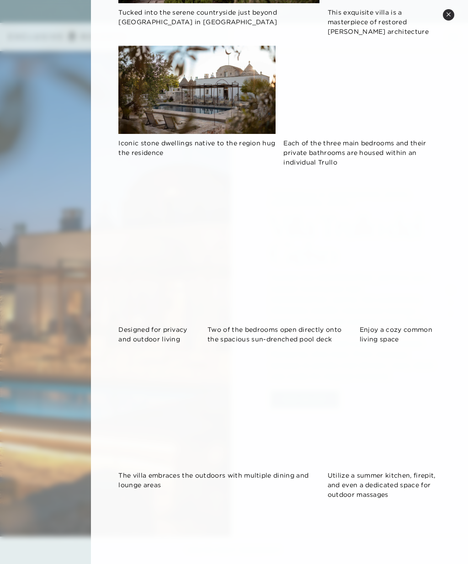
scroll to position [252, 0]
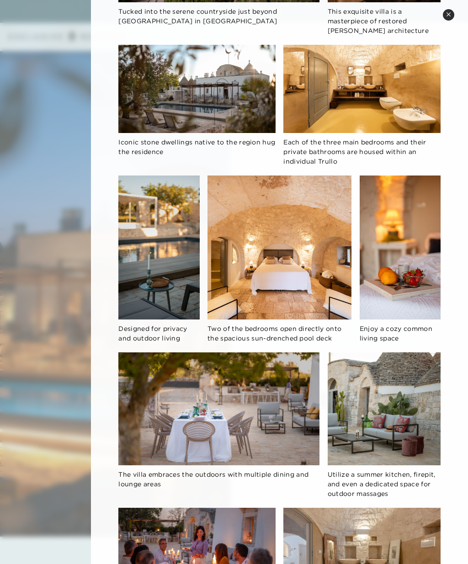
click at [445, 16] on button "Close quickview" at bounding box center [448, 14] width 11 height 11
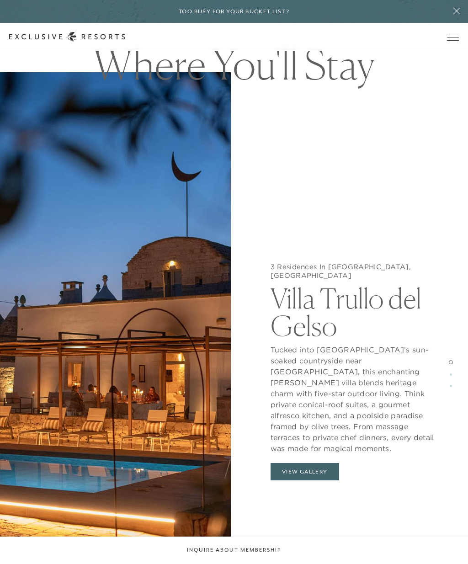
scroll to position [1336, 0]
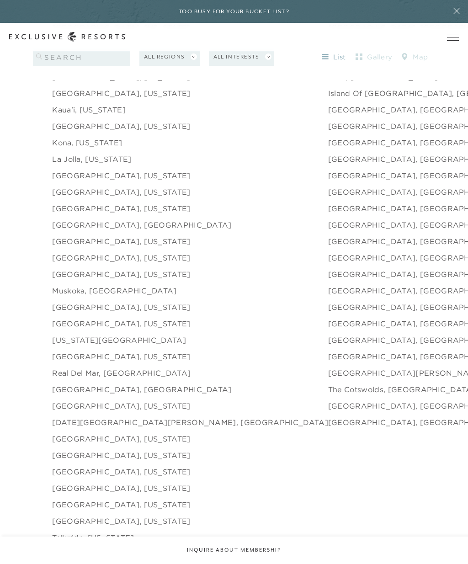
click at [328, 296] on link "[GEOGRAPHIC_DATA], [GEOGRAPHIC_DATA]" at bounding box center [418, 290] width 180 height 11
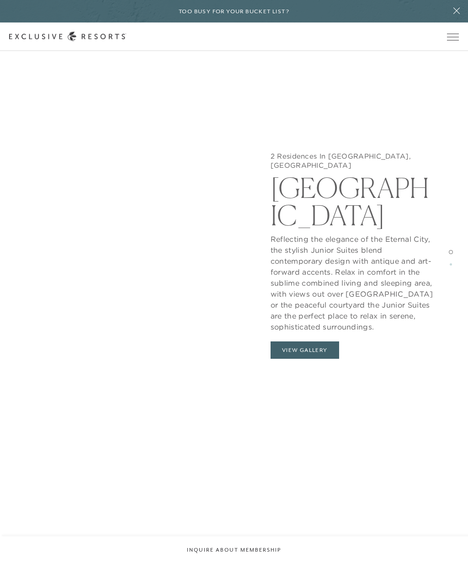
scroll to position [1098, 0]
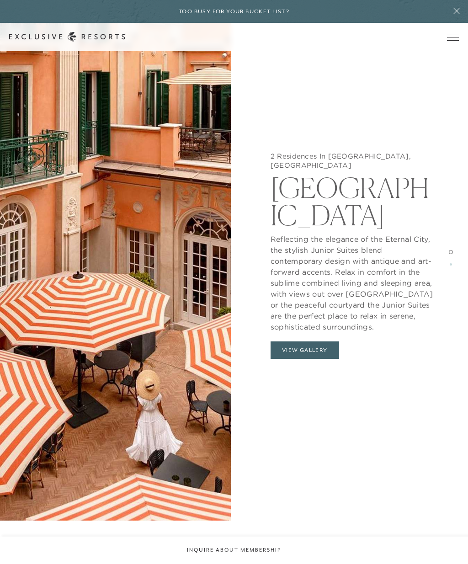
click at [332, 359] on button "View Gallery" at bounding box center [305, 350] width 69 height 17
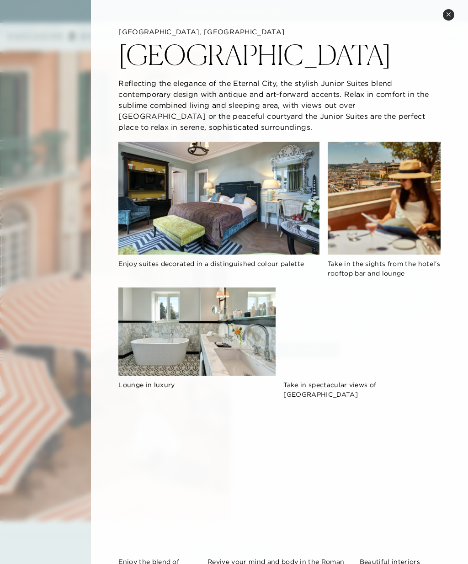
scroll to position [0, 0]
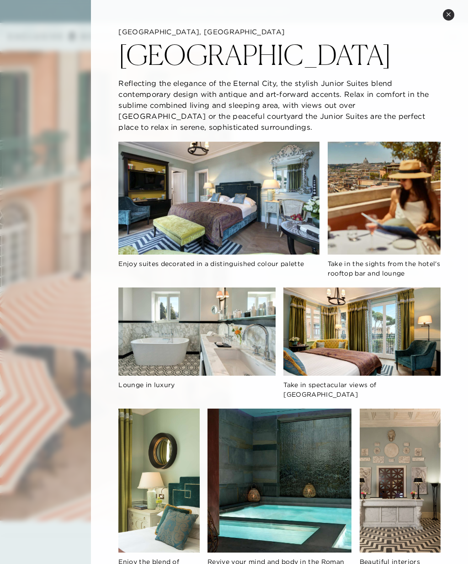
click at [448, 15] on icon at bounding box center [449, 14] width 4 height 4
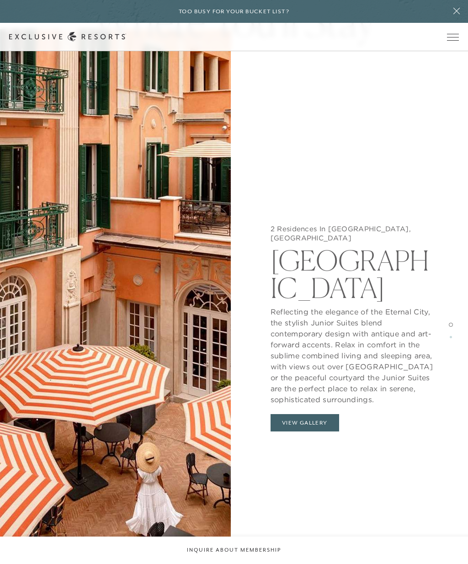
scroll to position [1006, 0]
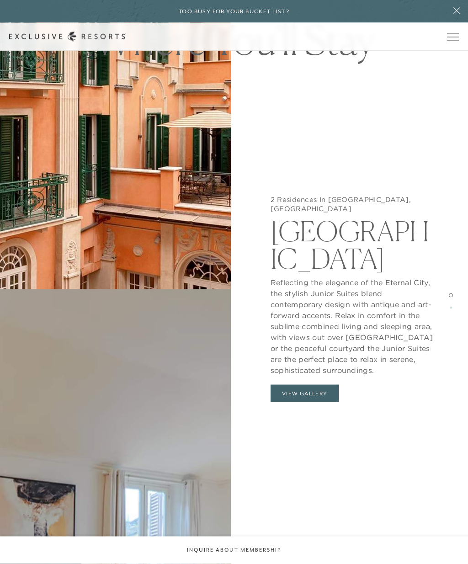
scroll to position [1336, 0]
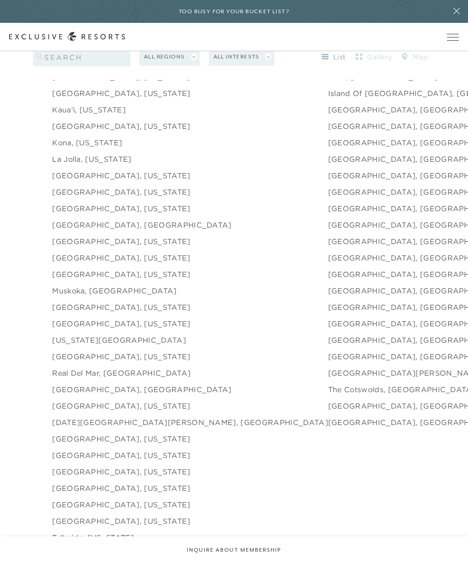
click at [328, 362] on link "[GEOGRAPHIC_DATA], [GEOGRAPHIC_DATA]" at bounding box center [418, 356] width 180 height 11
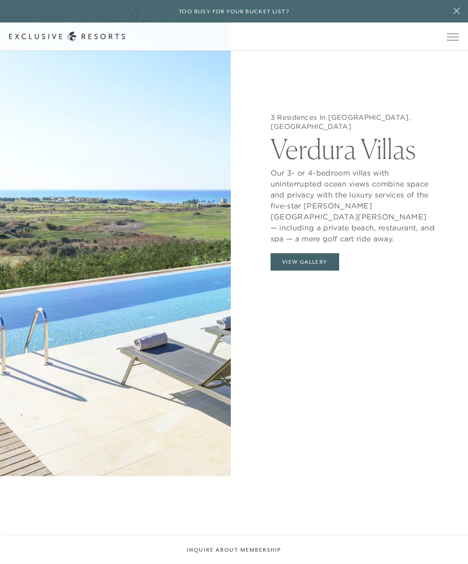
scroll to position [1131, 0]
click at [338, 271] on button "View Gallery" at bounding box center [305, 261] width 69 height 17
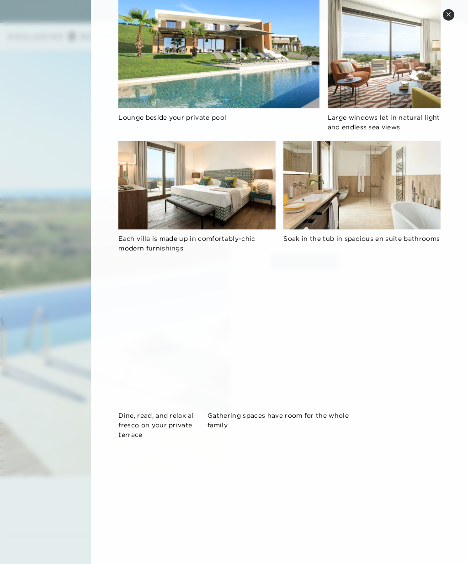
scroll to position [134, 0]
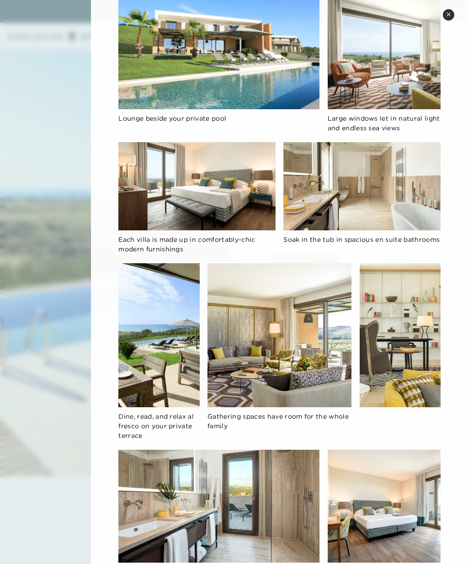
click at [446, 19] on button "Close quickview" at bounding box center [448, 14] width 11 height 11
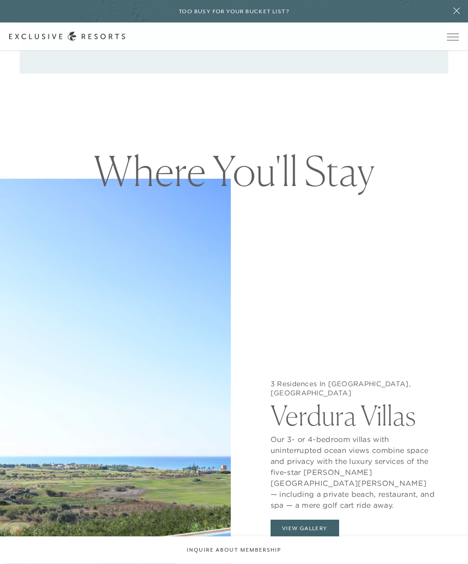
scroll to position [1336, 0]
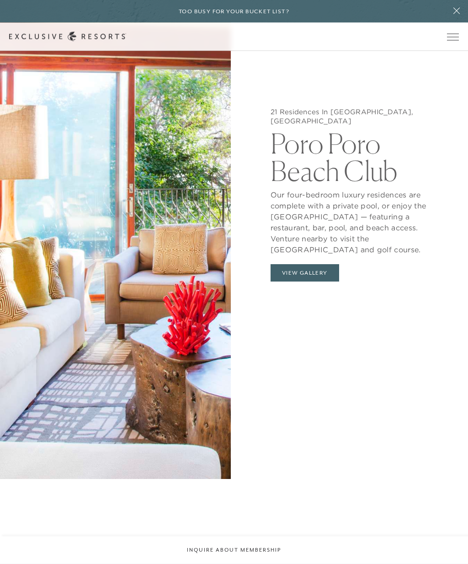
scroll to position [1128, 0]
click at [328, 282] on button "View Gallery" at bounding box center [305, 272] width 69 height 17
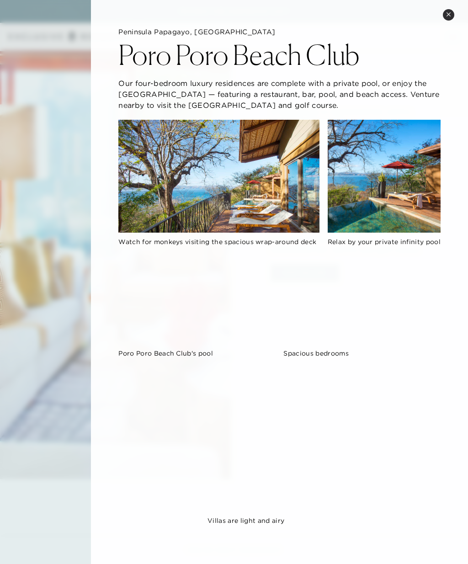
scroll to position [0, 0]
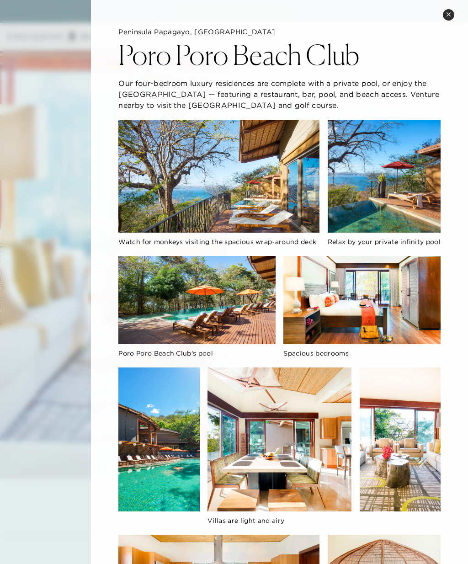
click at [446, 19] on button "Close quickview" at bounding box center [448, 14] width 11 height 11
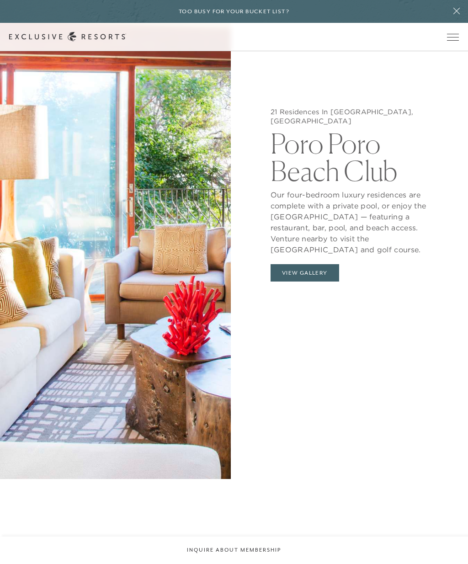
scroll to position [1336, 0]
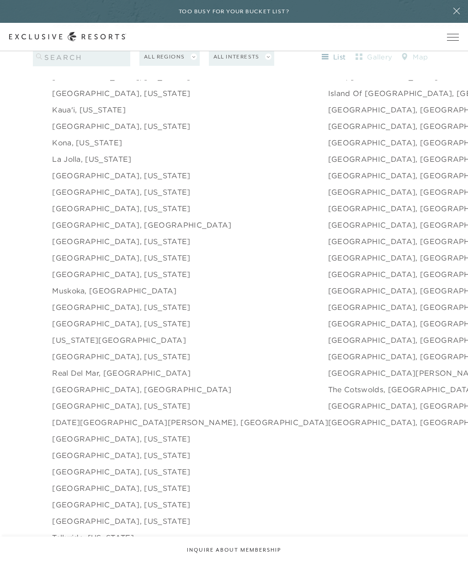
click at [68, 165] on link "La Jolla, [US_STATE]" at bounding box center [91, 159] width 79 height 11
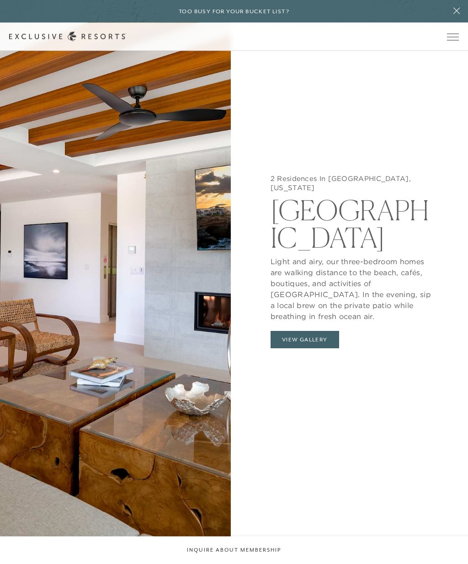
scroll to position [1112, 0]
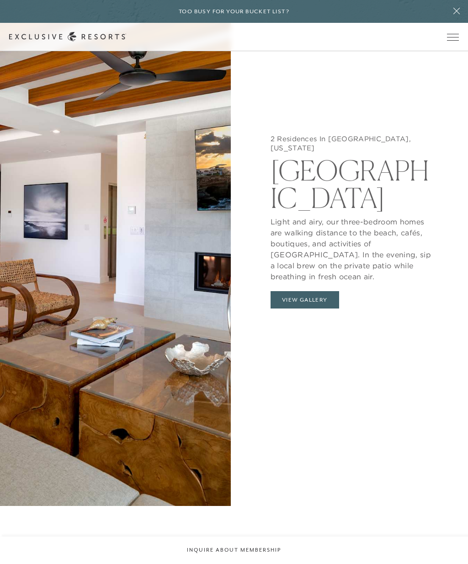
click at [335, 309] on button "View Gallery" at bounding box center [305, 299] width 69 height 17
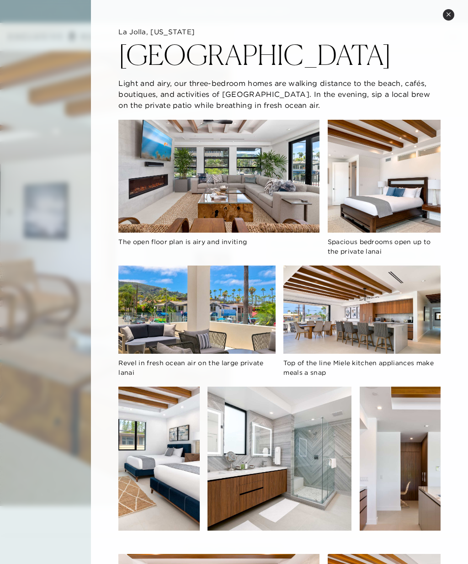
click at [388, 327] on img at bounding box center [362, 310] width 157 height 88
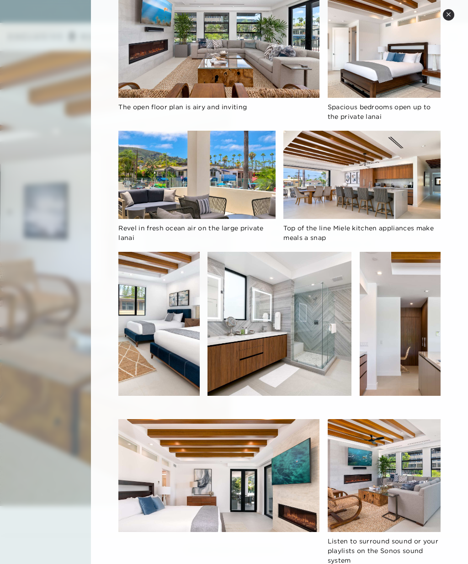
scroll to position [134, 0]
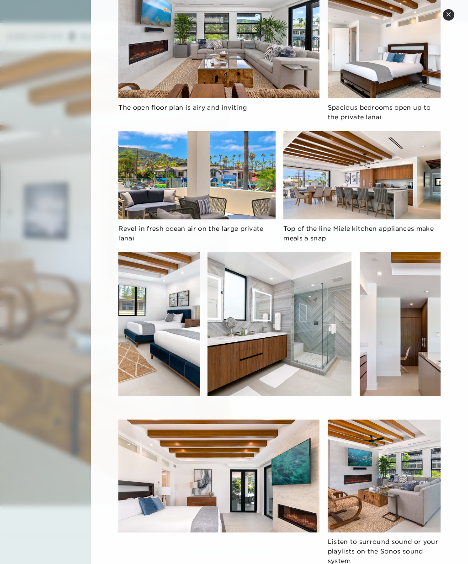
click at [450, 20] on button "Close quickview" at bounding box center [448, 14] width 11 height 11
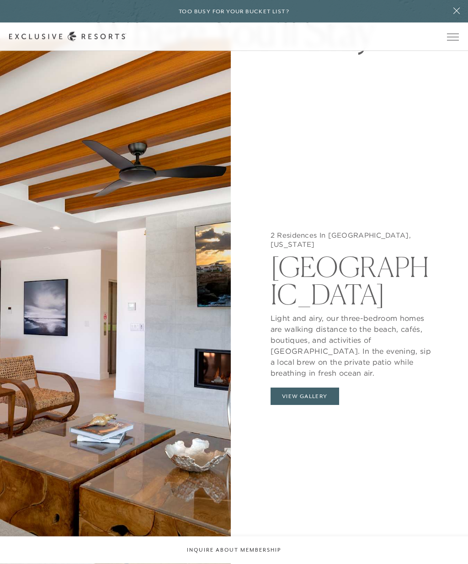
scroll to position [1336, 0]
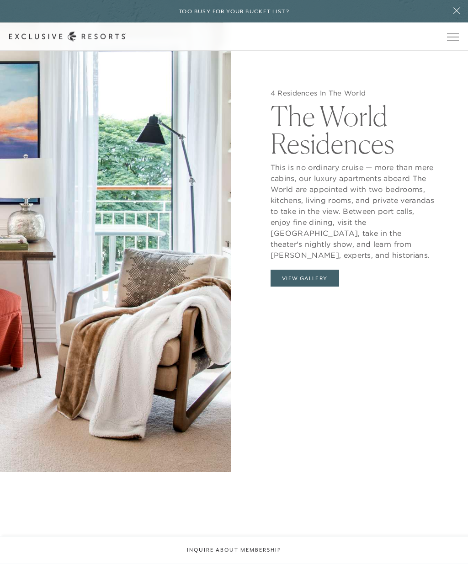
click at [328, 288] on button "View Gallery" at bounding box center [305, 278] width 69 height 17
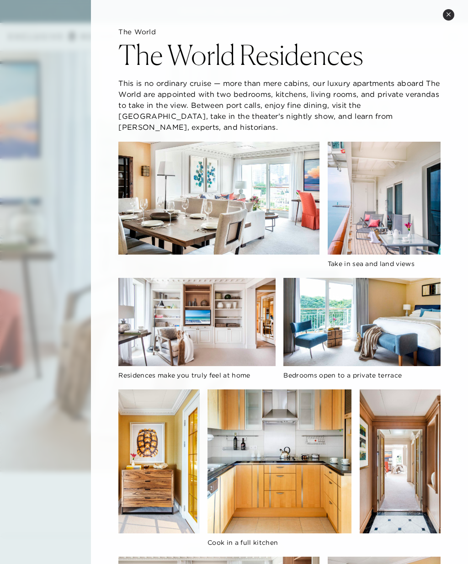
click at [147, 201] on img at bounding box center [218, 198] width 201 height 113
click at [451, 15] on button "Close quickview" at bounding box center [448, 14] width 11 height 11
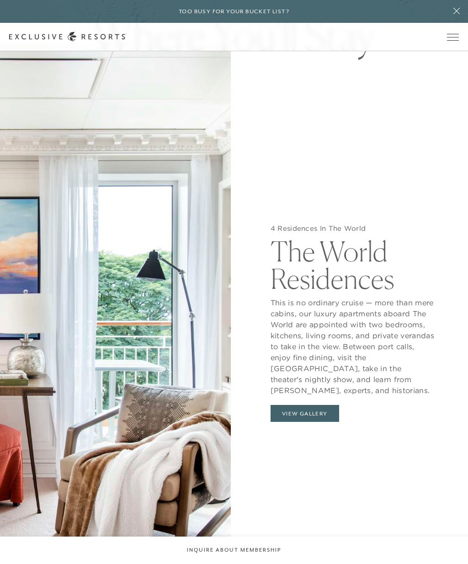
scroll to position [1021, 0]
click at [454, 39] on span "Open navigation" at bounding box center [453, 37] width 12 height 6
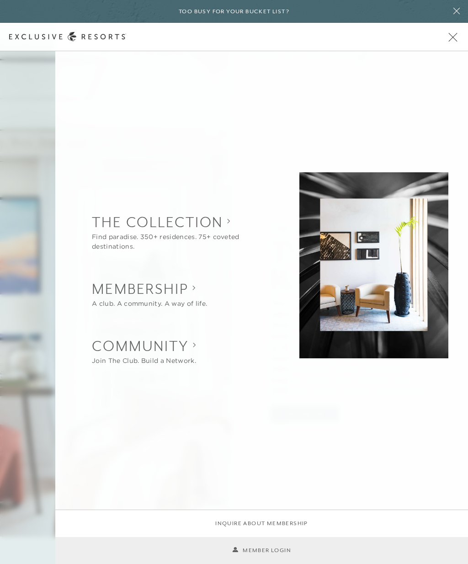
click at [34, 171] on div at bounding box center [234, 282] width 468 height 564
